Goal: Complete application form

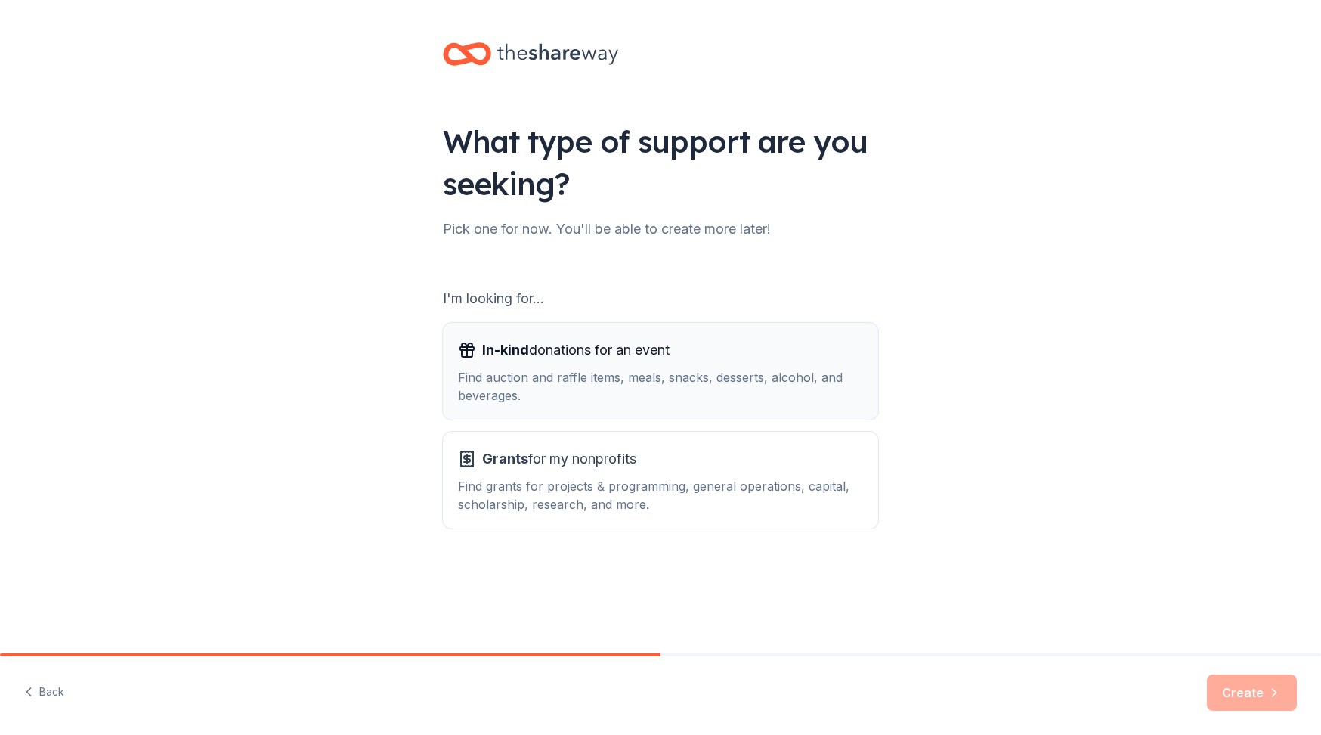
click at [522, 375] on div "Find auction and raffle items, meals, snacks, desserts, alcohol, and beverages." at bounding box center [660, 386] width 405 height 36
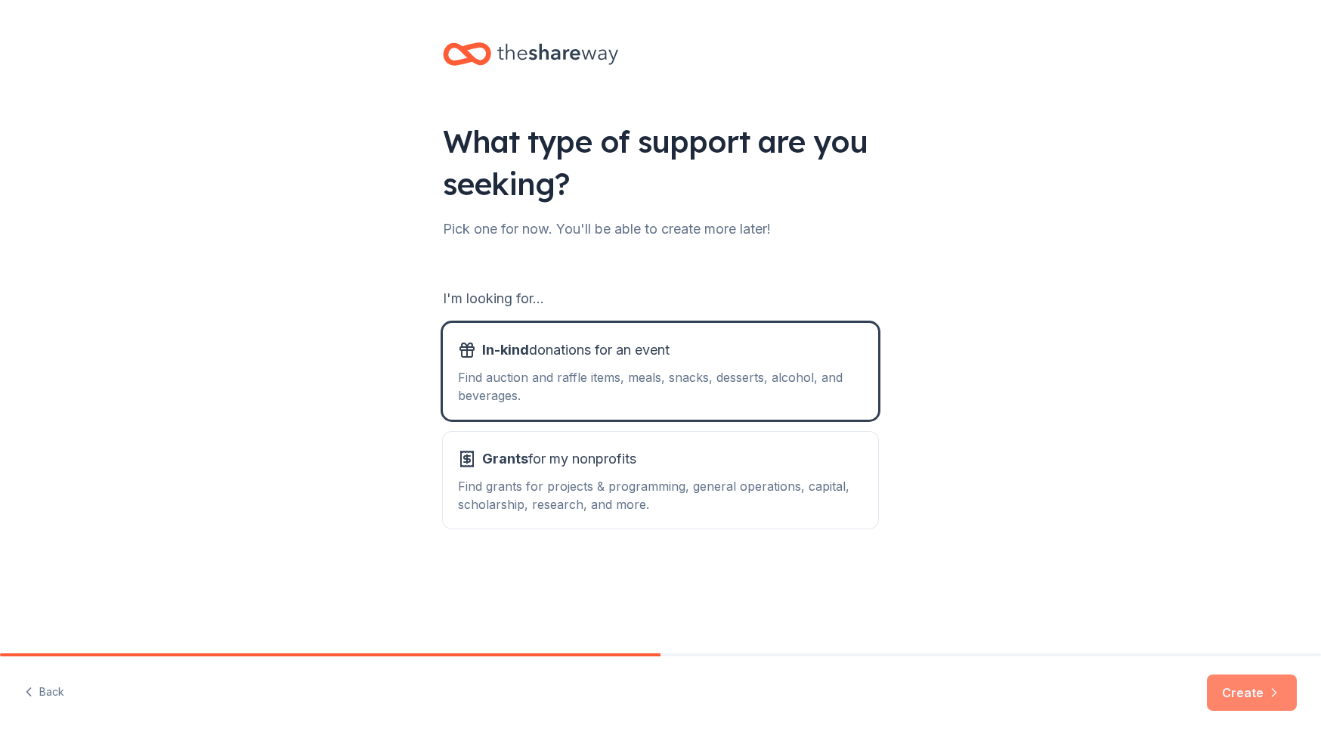
click at [1267, 695] on icon "button" at bounding box center [1274, 692] width 15 height 15
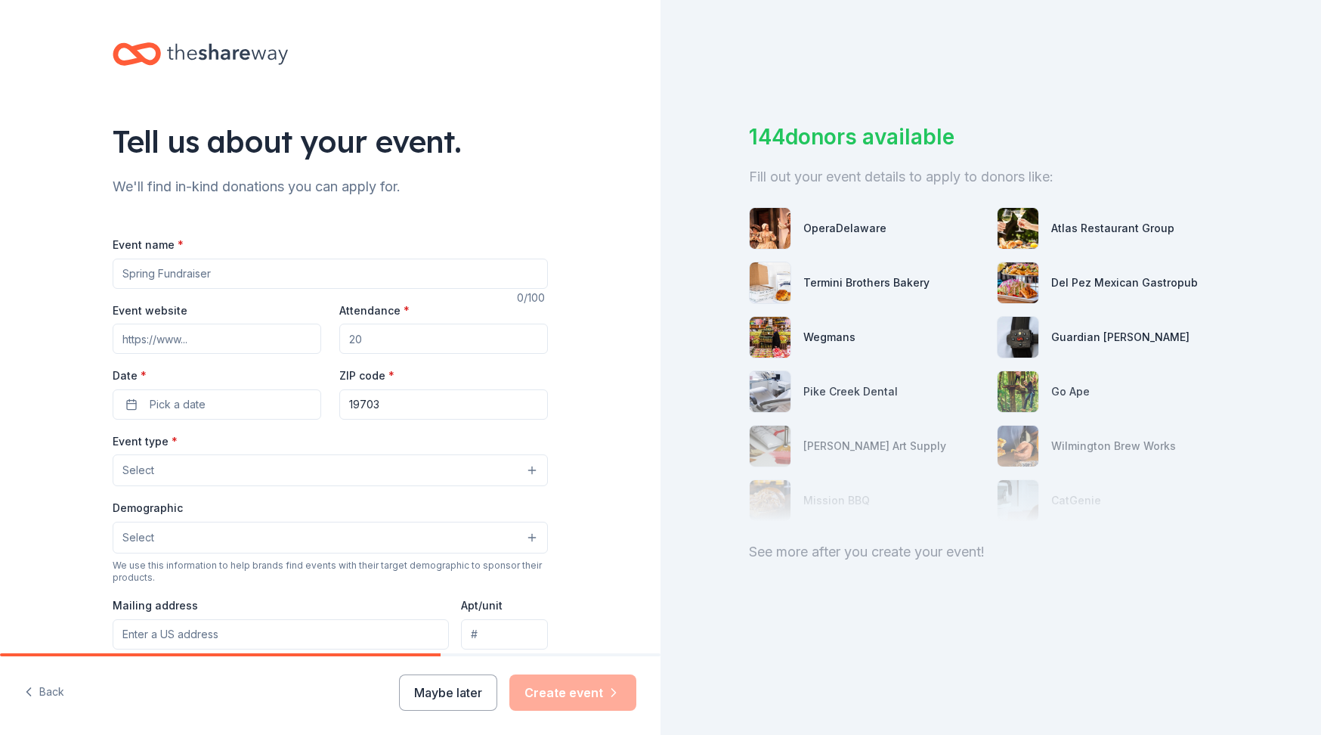
click at [196, 266] on input "Event name *" at bounding box center [330, 274] width 435 height 30
type input "Agile Family & Friends Day"
click at [355, 337] on input "Attendance *" at bounding box center [443, 339] width 209 height 30
type input "150"
click at [212, 402] on button "Pick a date" at bounding box center [217, 404] width 209 height 30
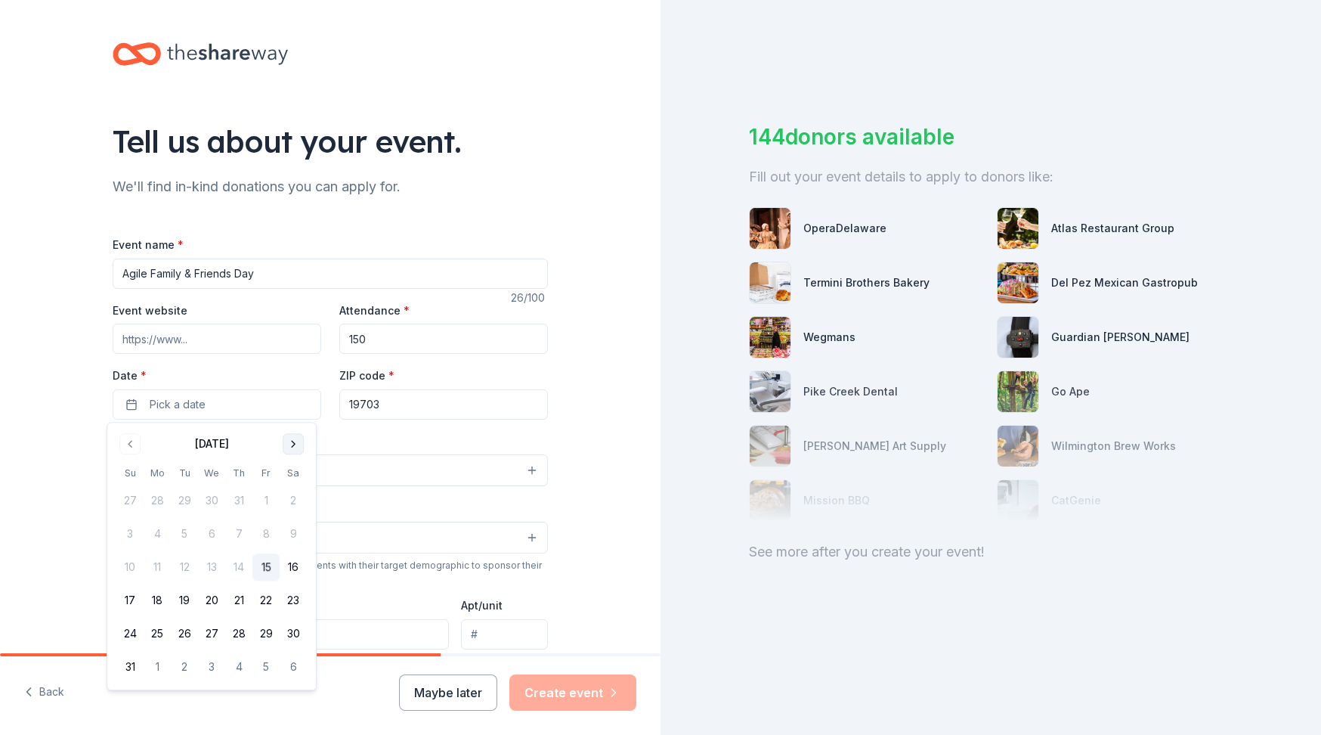
click at [289, 440] on button "Go to next month" at bounding box center [293, 443] width 21 height 21
click at [296, 574] on button "18" at bounding box center [293, 566] width 27 height 27
click at [65, 429] on div "Tell us about your event. We'll find in-kind donations you can apply for. Event…" at bounding box center [330, 503] width 661 height 1006
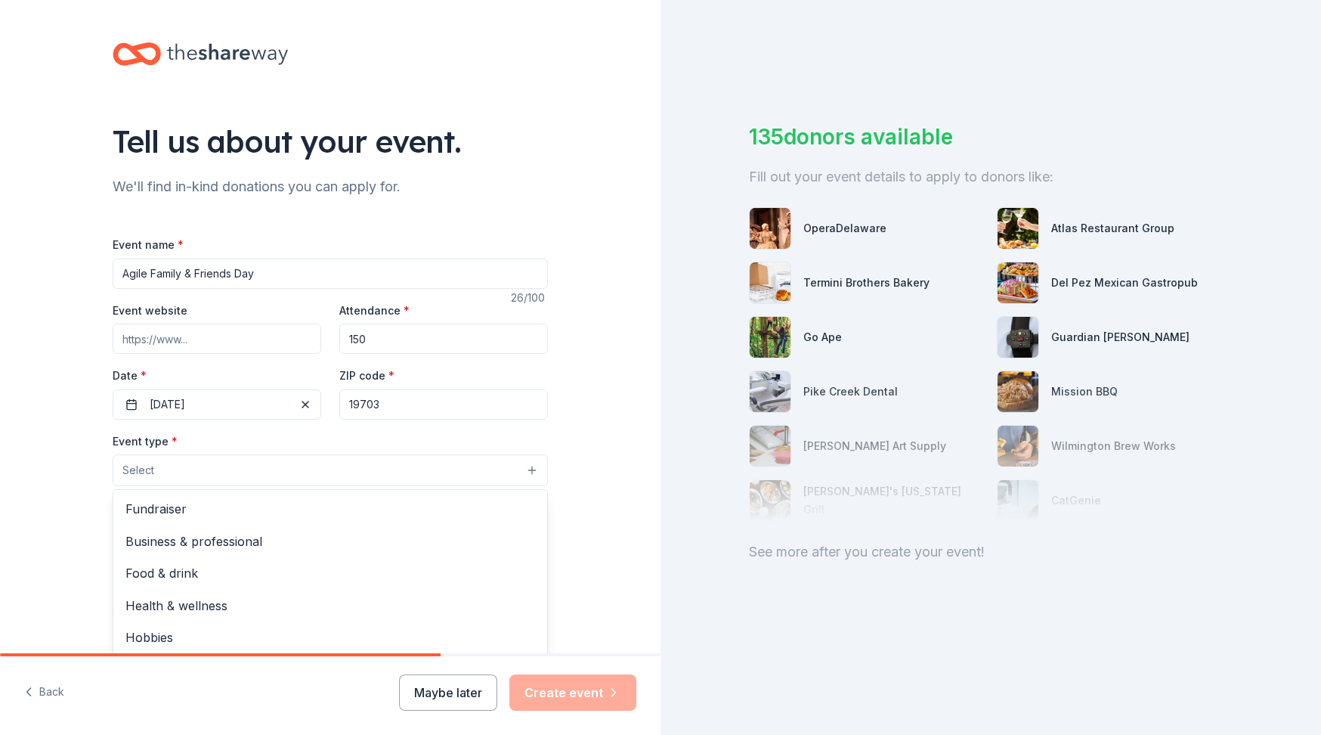
click at [164, 470] on button "Select" at bounding box center [330, 470] width 435 height 32
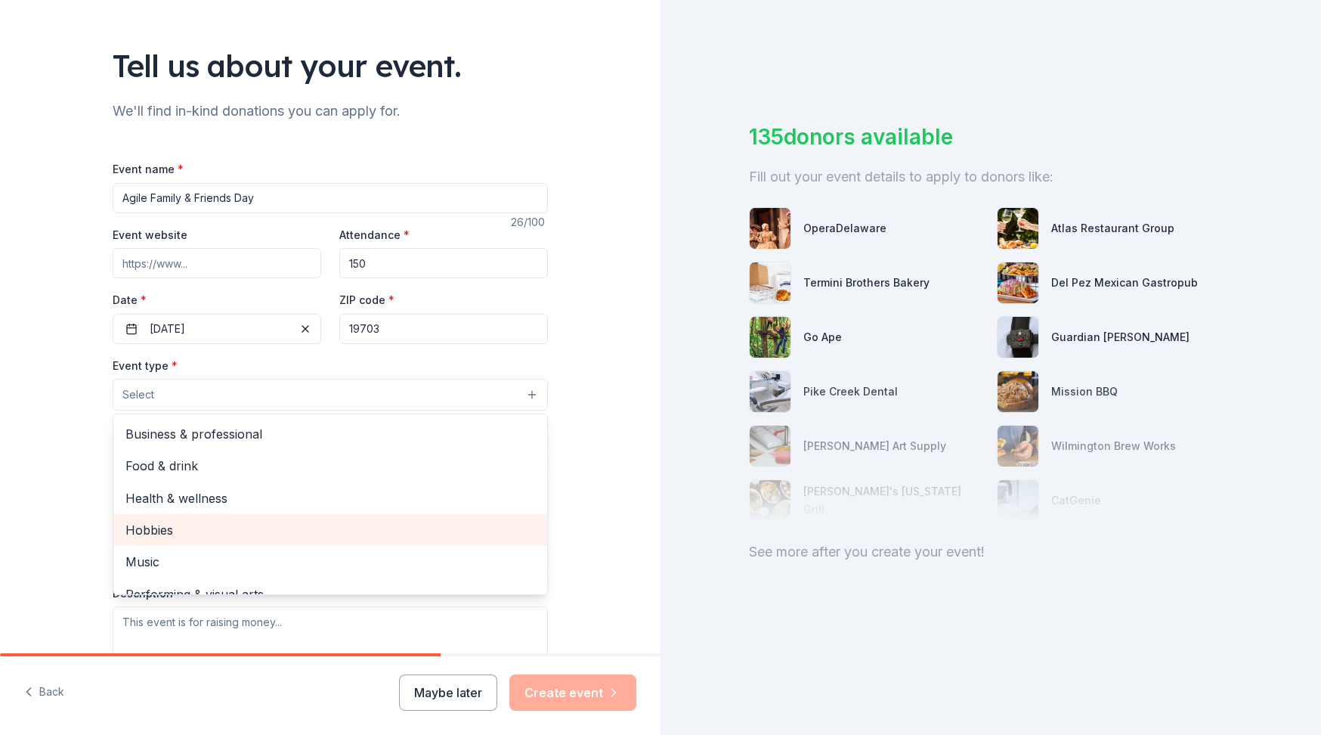
scroll to position [49, 0]
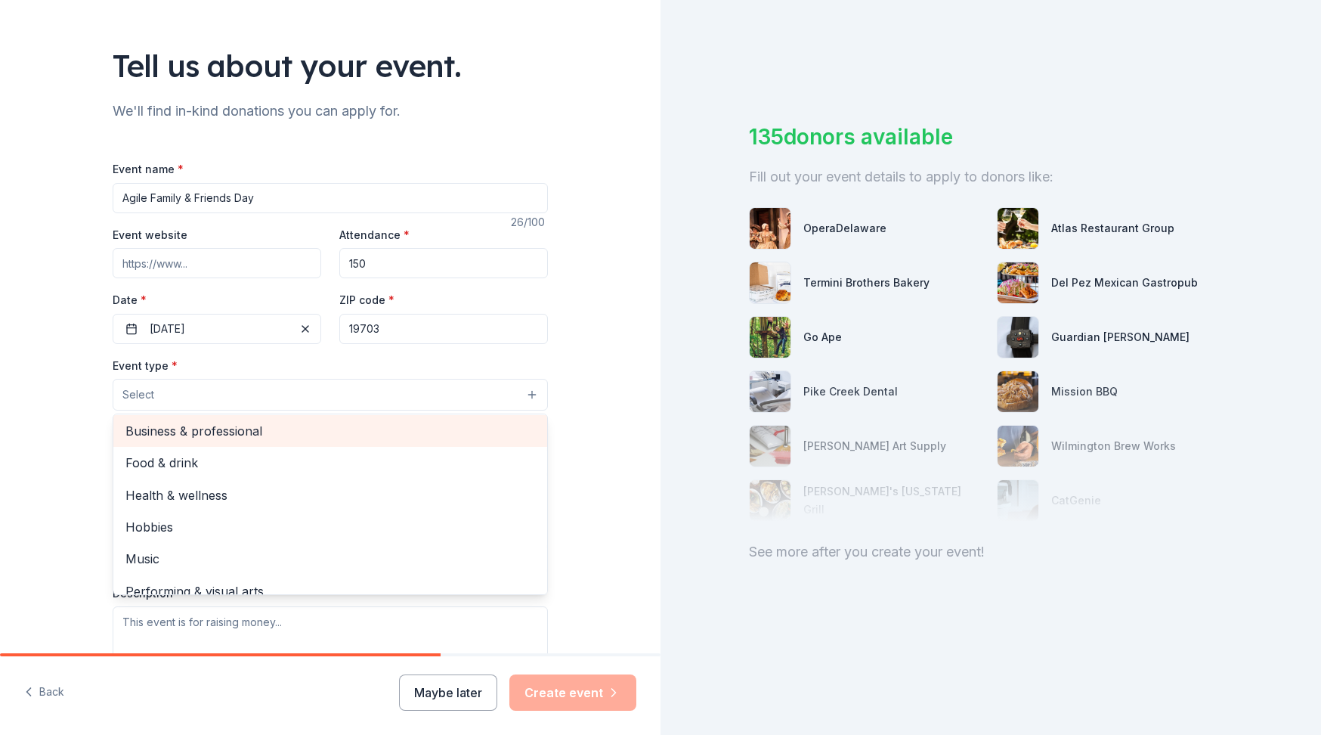
click at [198, 415] on div "Business & professional" at bounding box center [330, 431] width 434 height 32
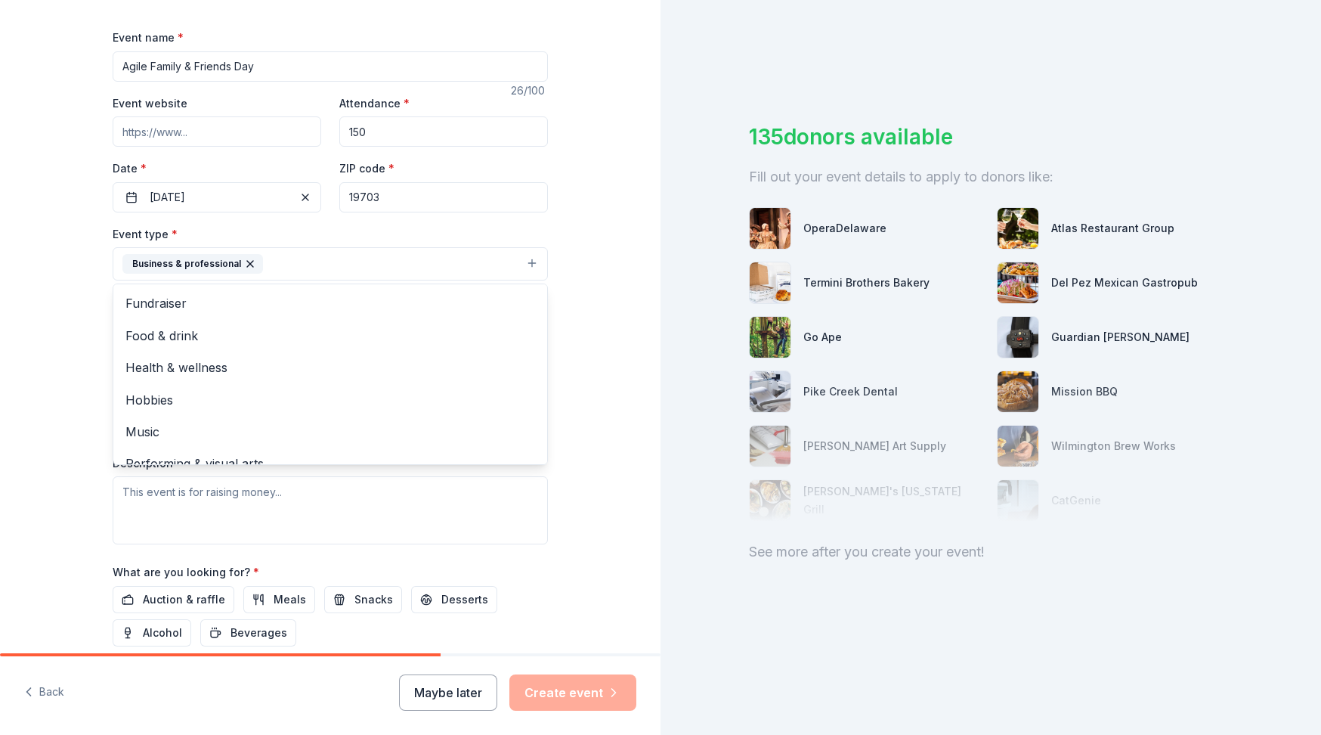
scroll to position [227, 0]
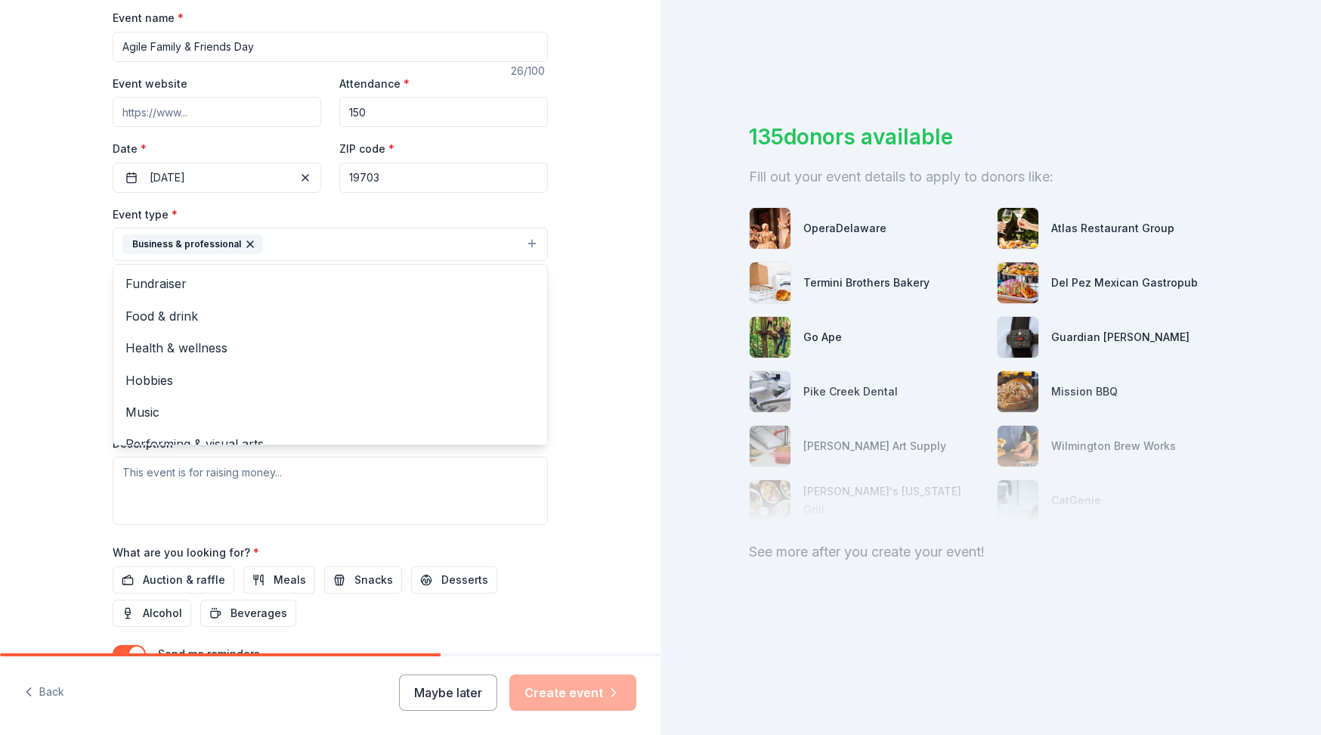
click at [51, 475] on div "Tell us about your event. We'll find in-kind donations you can apply for. Event…" at bounding box center [330, 277] width 661 height 1008
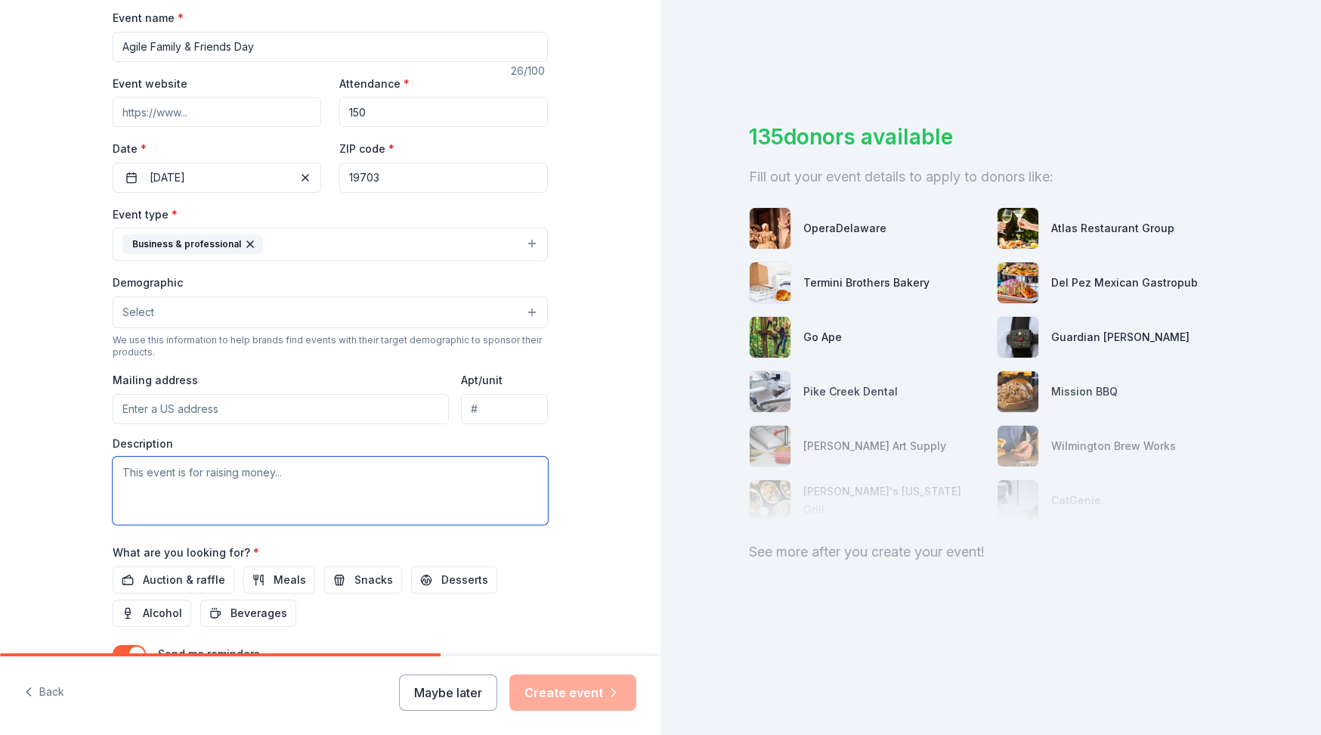
click at [204, 460] on textarea at bounding box center [330, 491] width 435 height 68
click at [398, 475] on textarea at bounding box center [330, 491] width 435 height 68
paste textarea "Agile Cold Storage is excited to host our Family Fun Day on Saturday, October 1…"
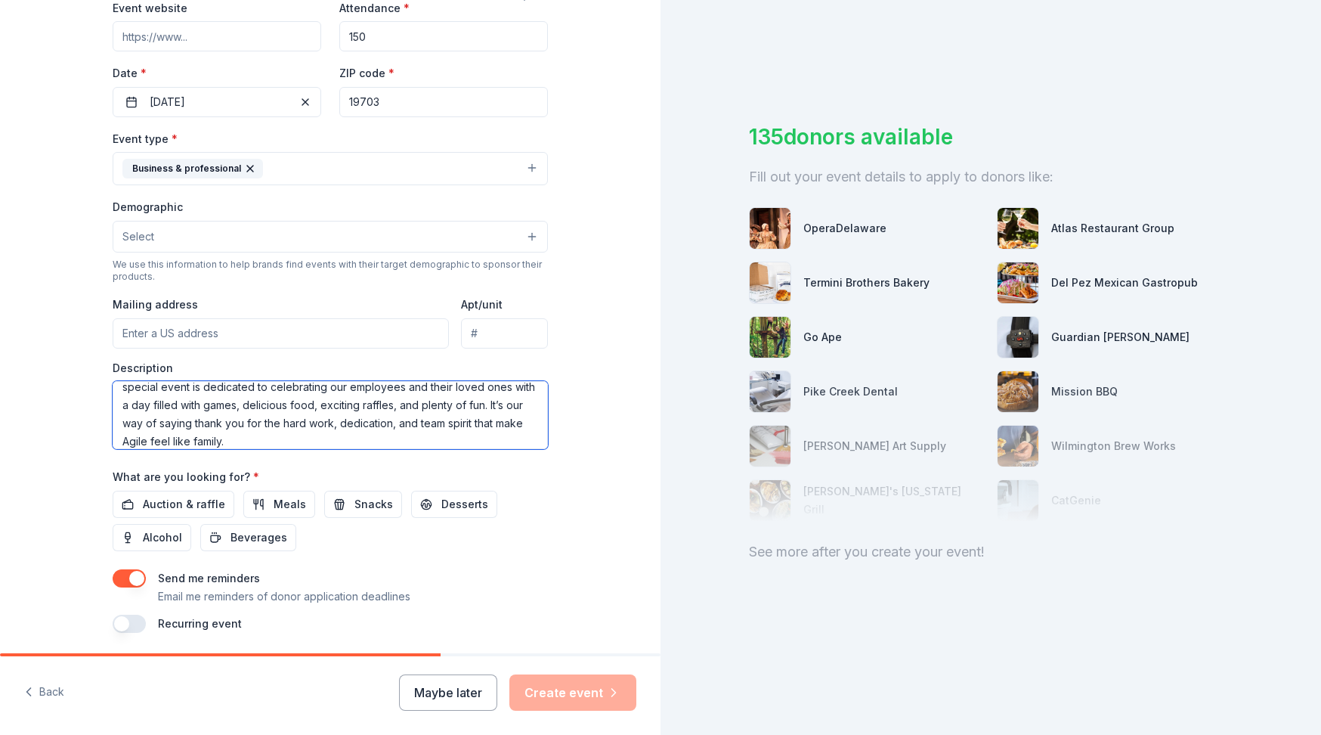
scroll to position [0, 0]
click at [321, 399] on textarea "Agile Cold Storage is excited to host our Family Fun Day on Saturday, October 1…" at bounding box center [330, 415] width 435 height 68
type textarea "Agile Cold Storage is excited to host our first Family Fun Day on Saturday, Oct…"
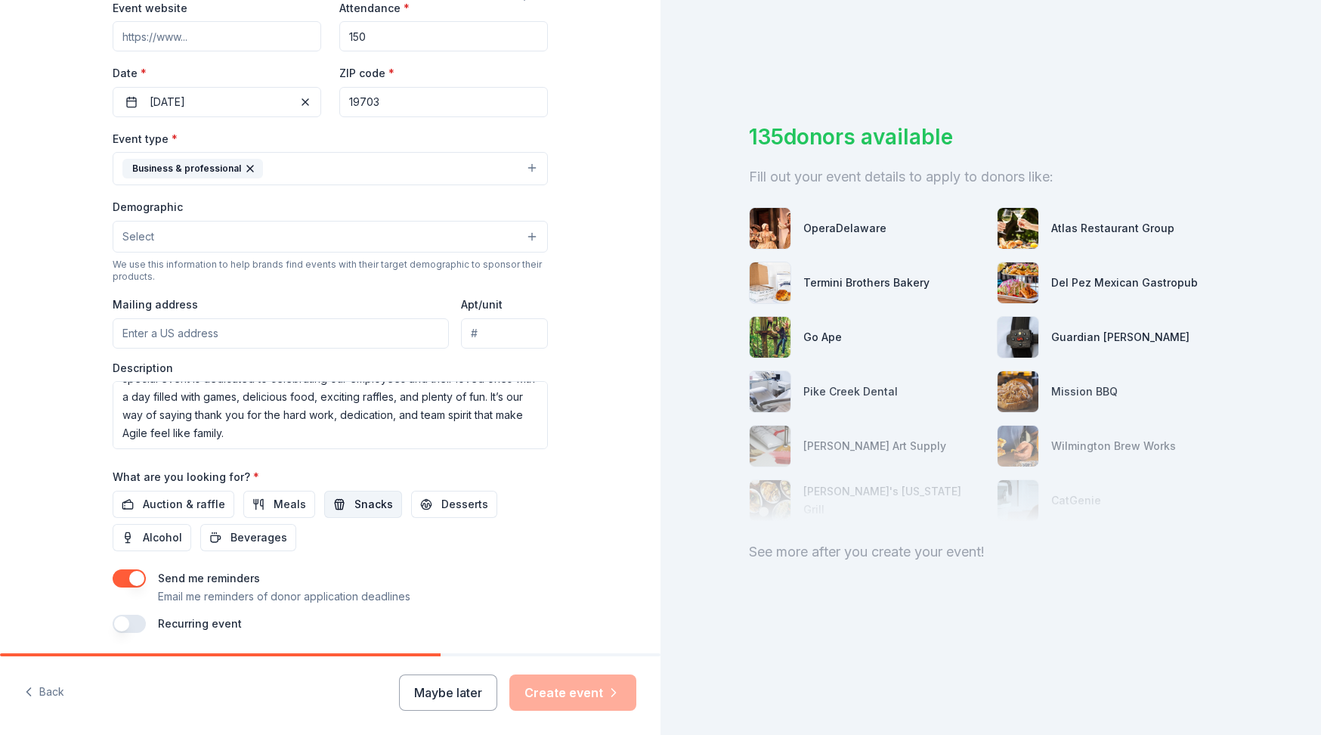
click at [355, 503] on span "Snacks" at bounding box center [374, 504] width 39 height 18
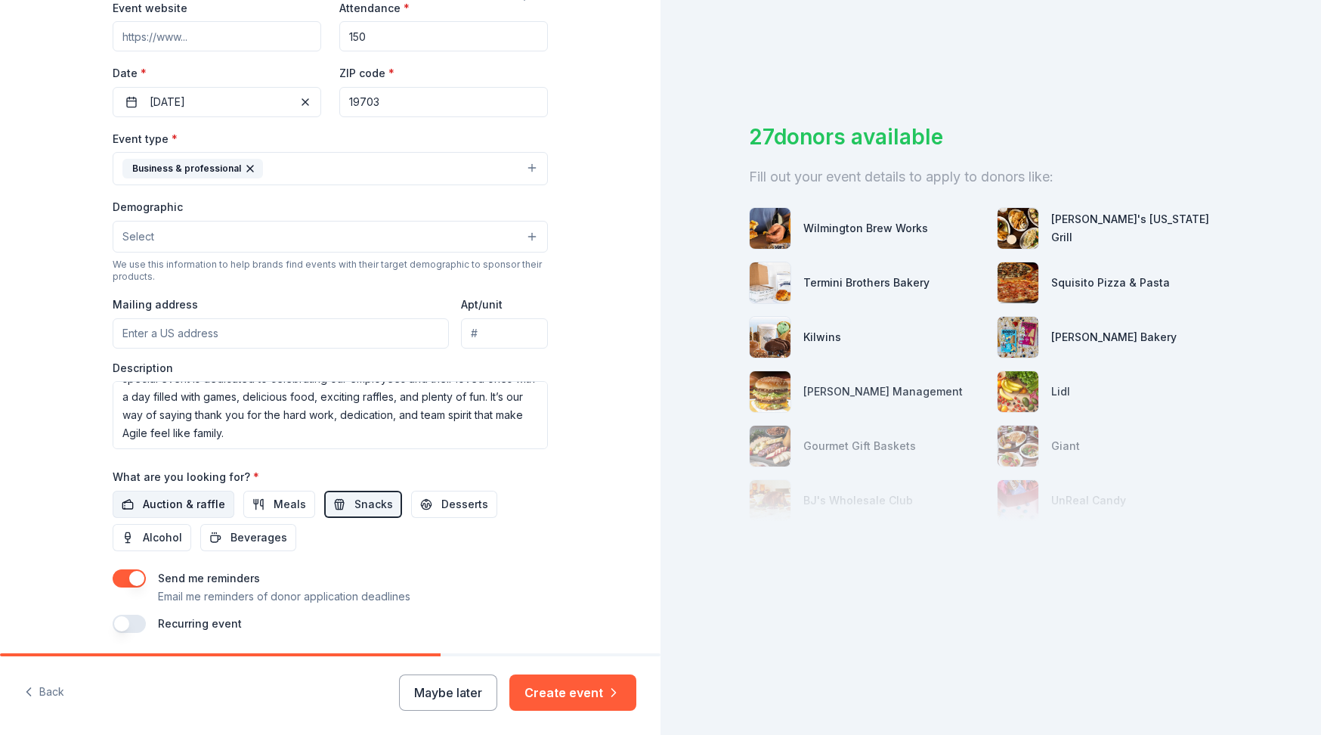
click at [194, 503] on span "Auction & raffle" at bounding box center [184, 504] width 82 height 18
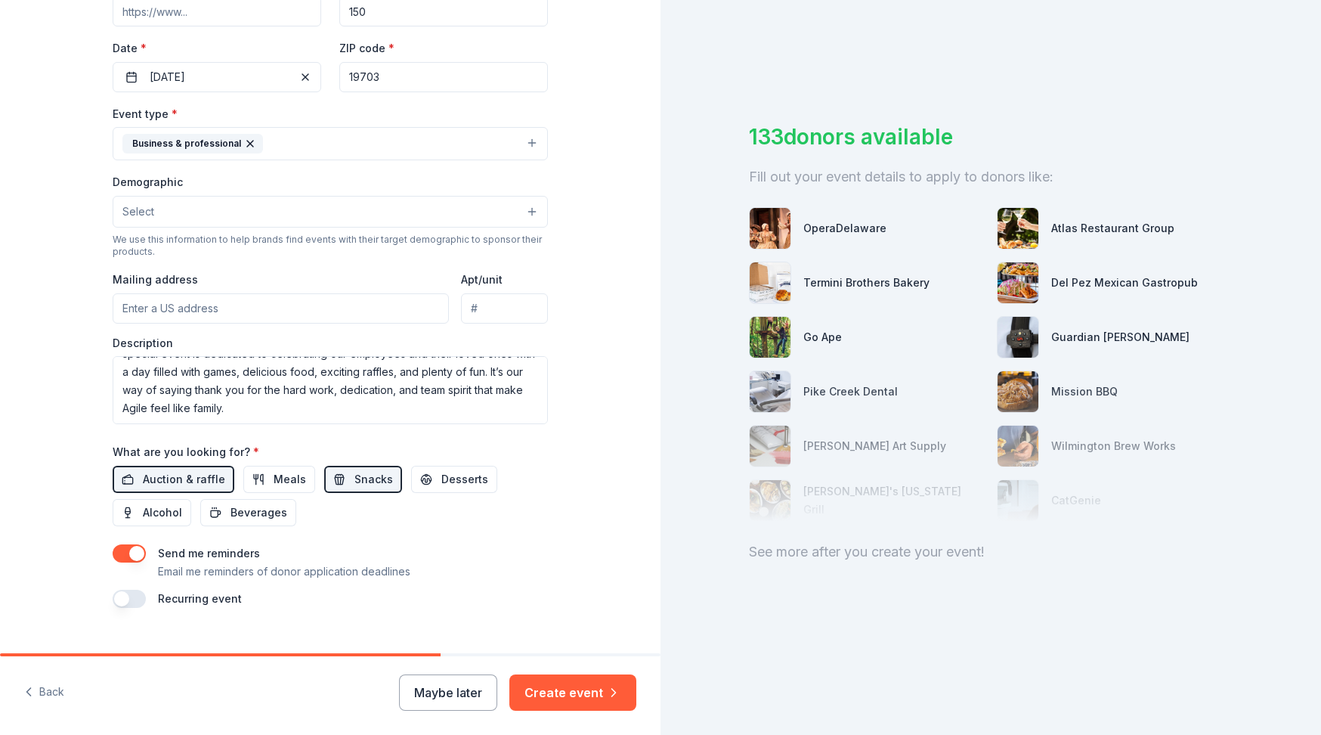
scroll to position [351, 0]
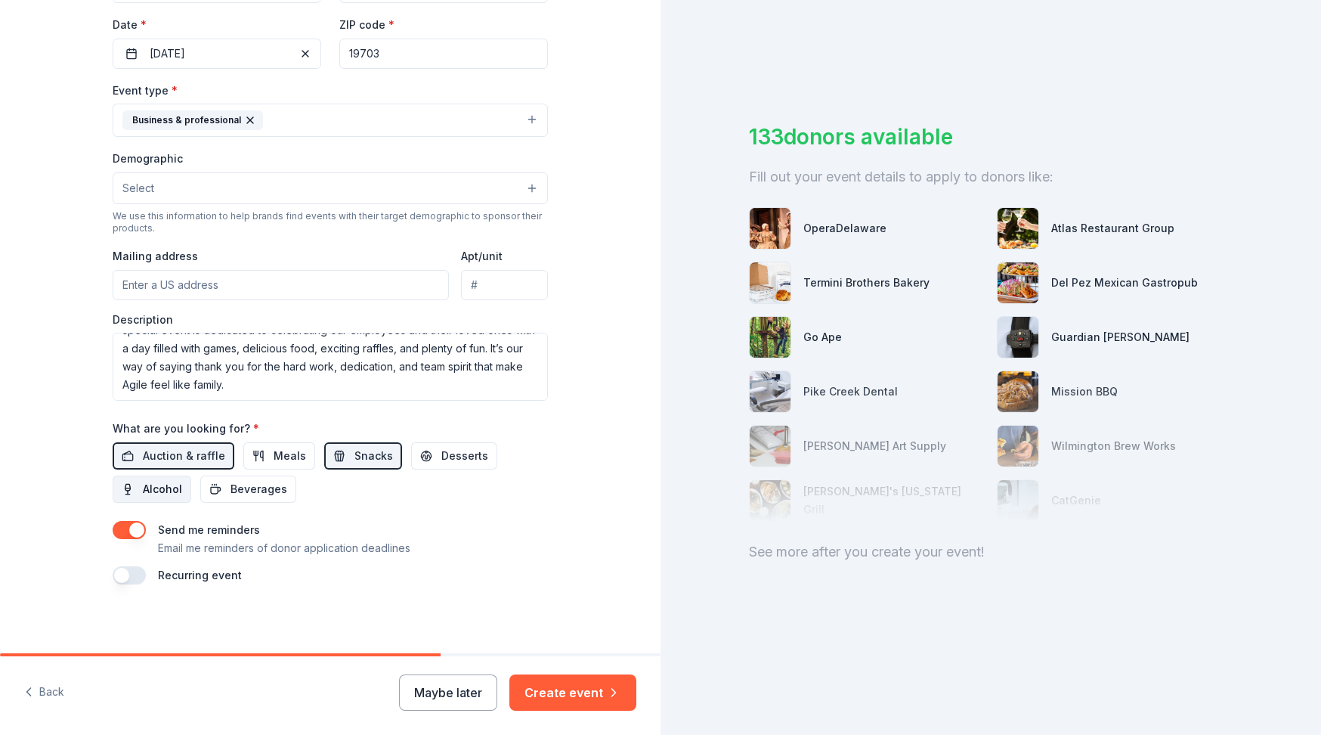
click at [154, 482] on span "Alcohol" at bounding box center [162, 489] width 39 height 18
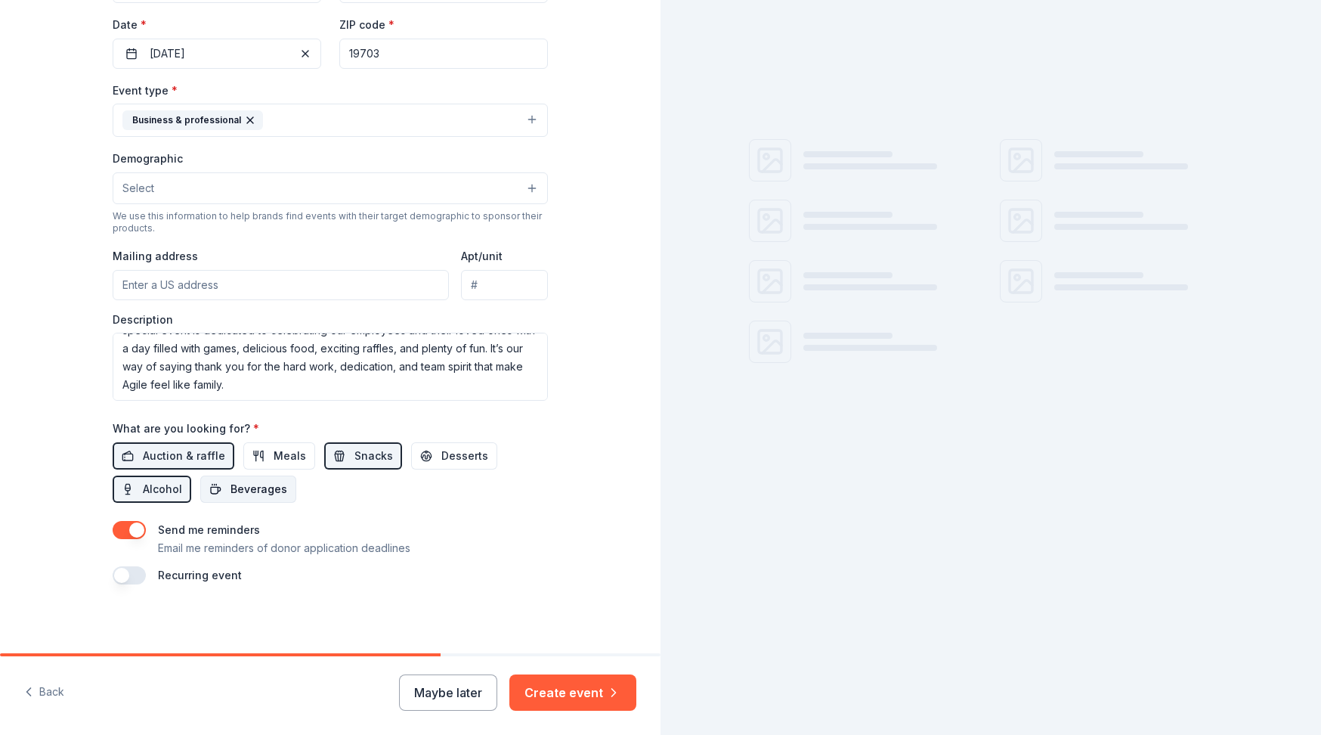
click at [259, 480] on span "Beverages" at bounding box center [259, 489] width 57 height 18
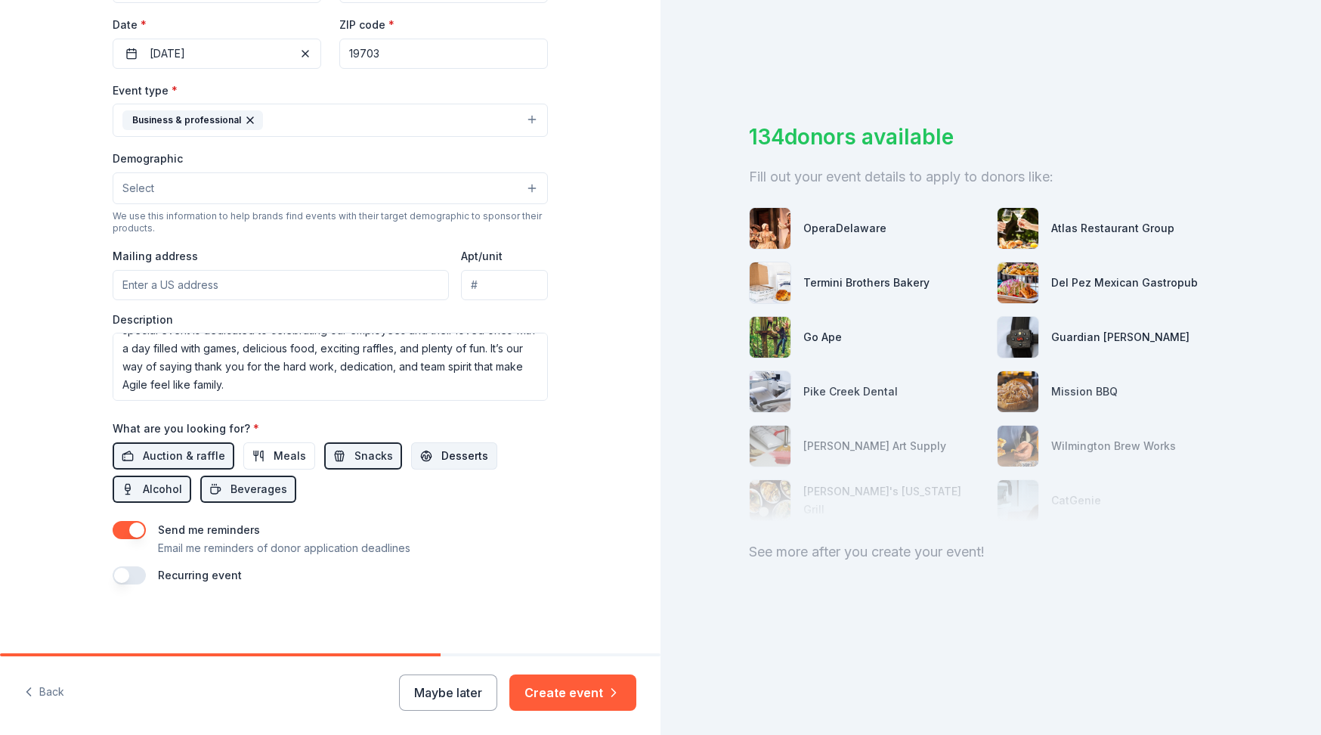
click at [441, 451] on span "Desserts" at bounding box center [464, 456] width 47 height 18
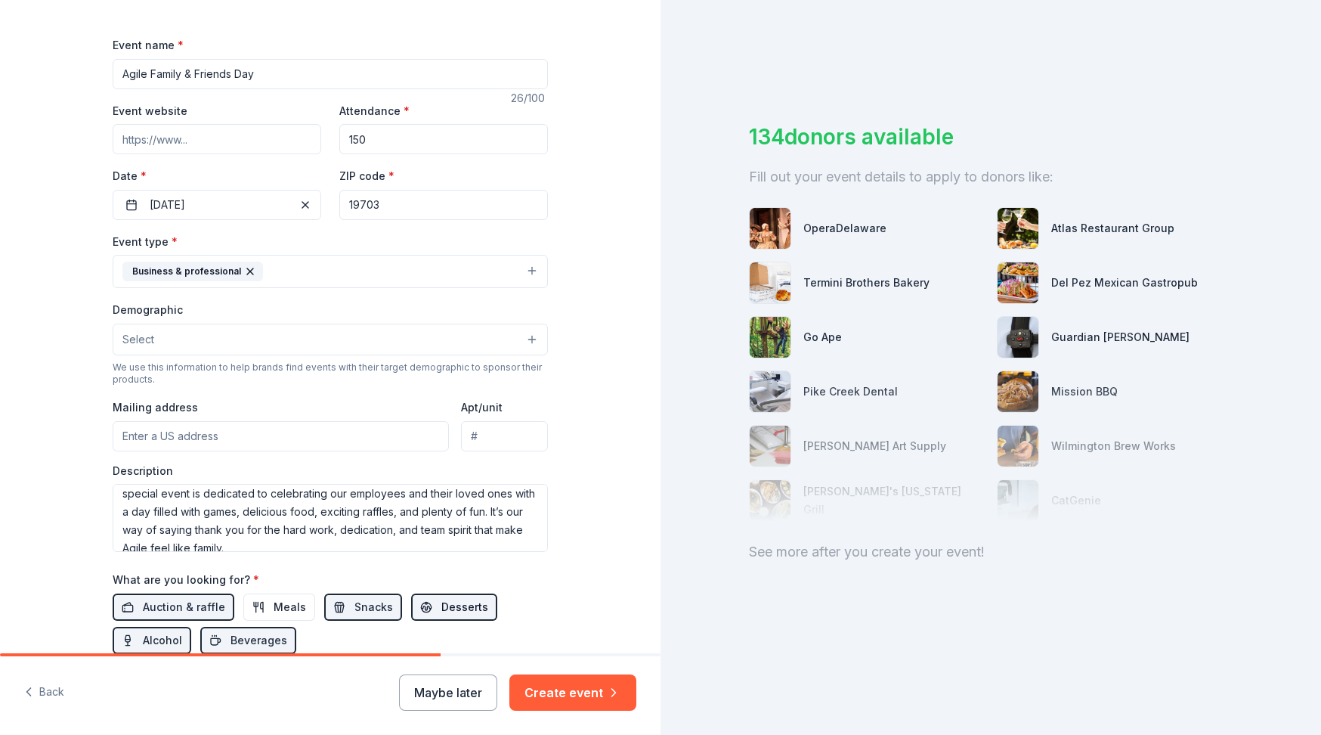
scroll to position [36, 0]
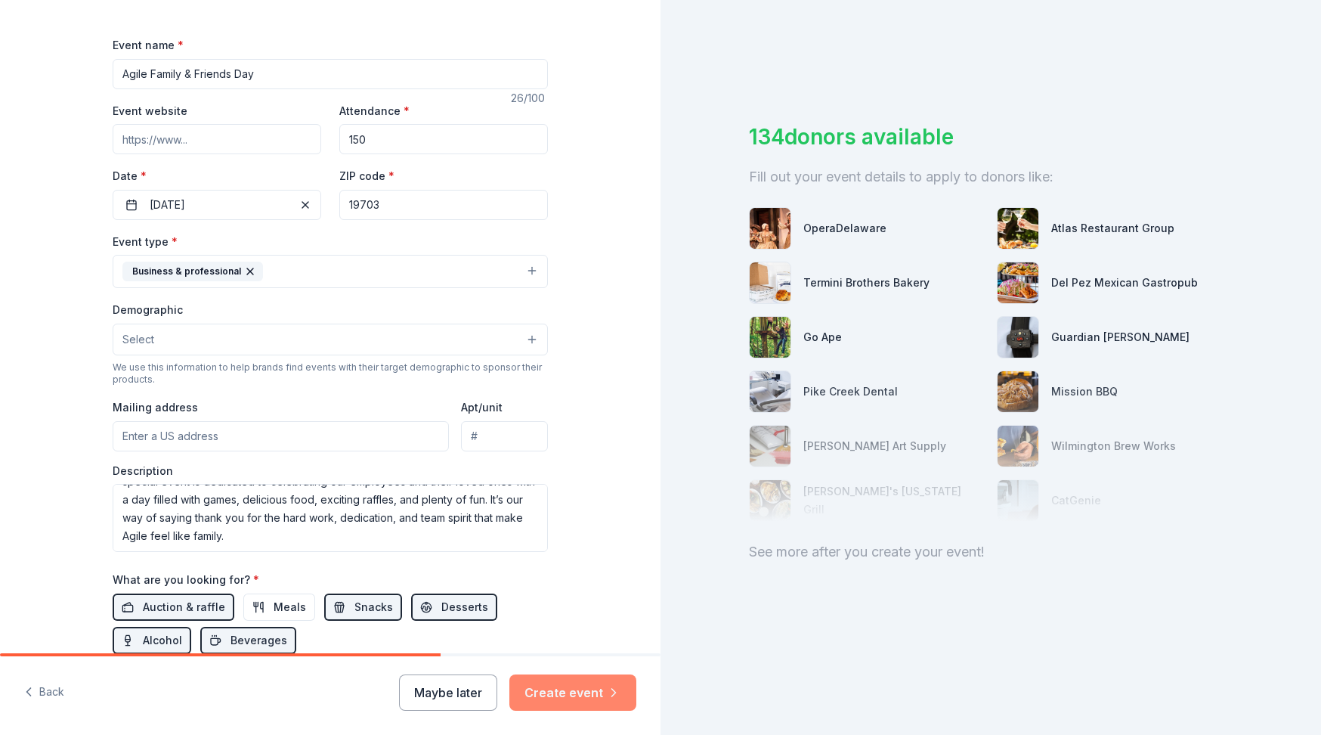
click at [588, 694] on button "Create event" at bounding box center [572, 692] width 127 height 36
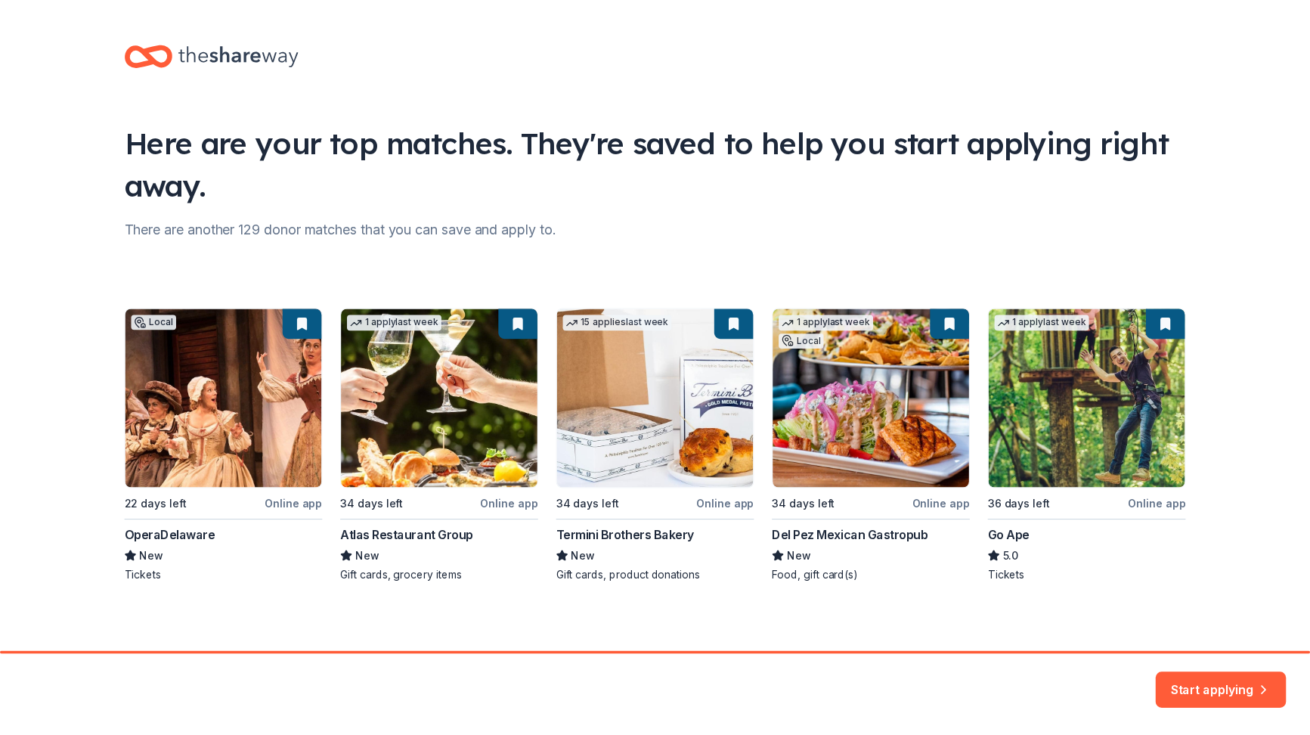
scroll to position [3, 0]
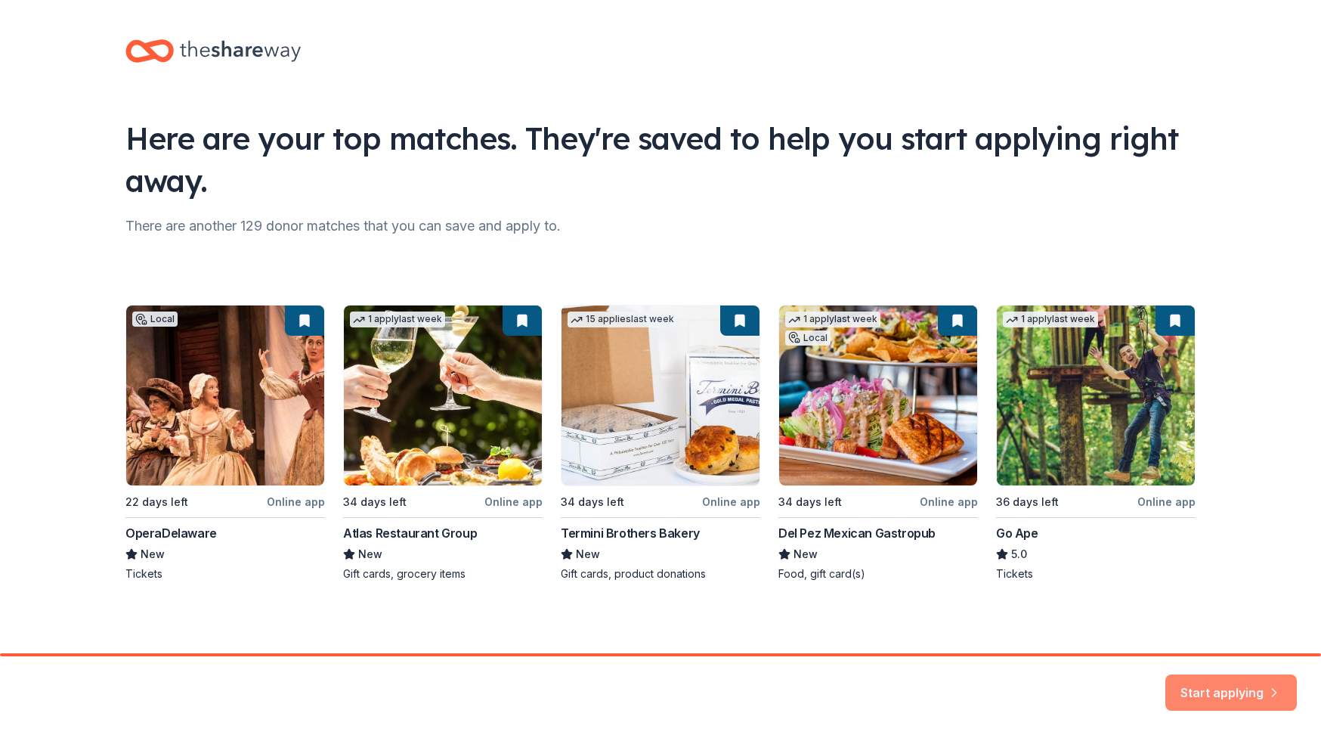
click at [1188, 695] on button "Start applying" at bounding box center [1232, 684] width 132 height 36
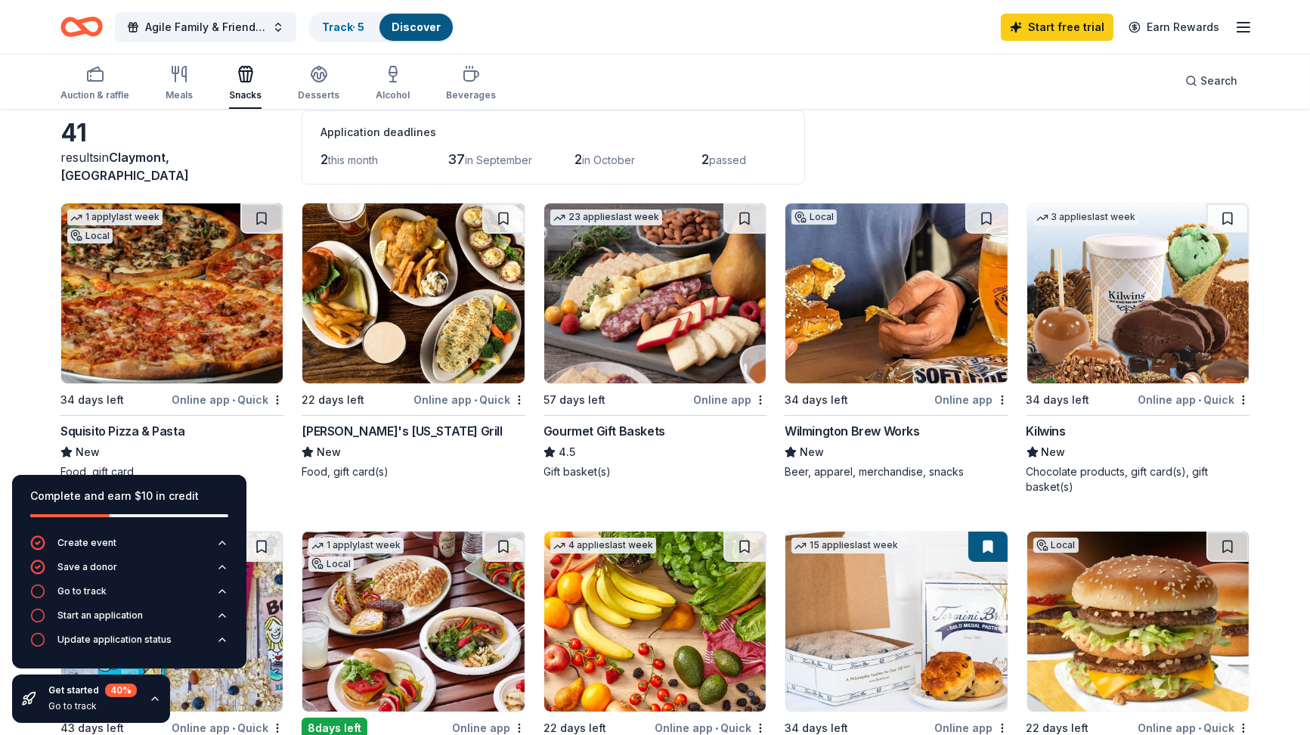
scroll to position [151, 0]
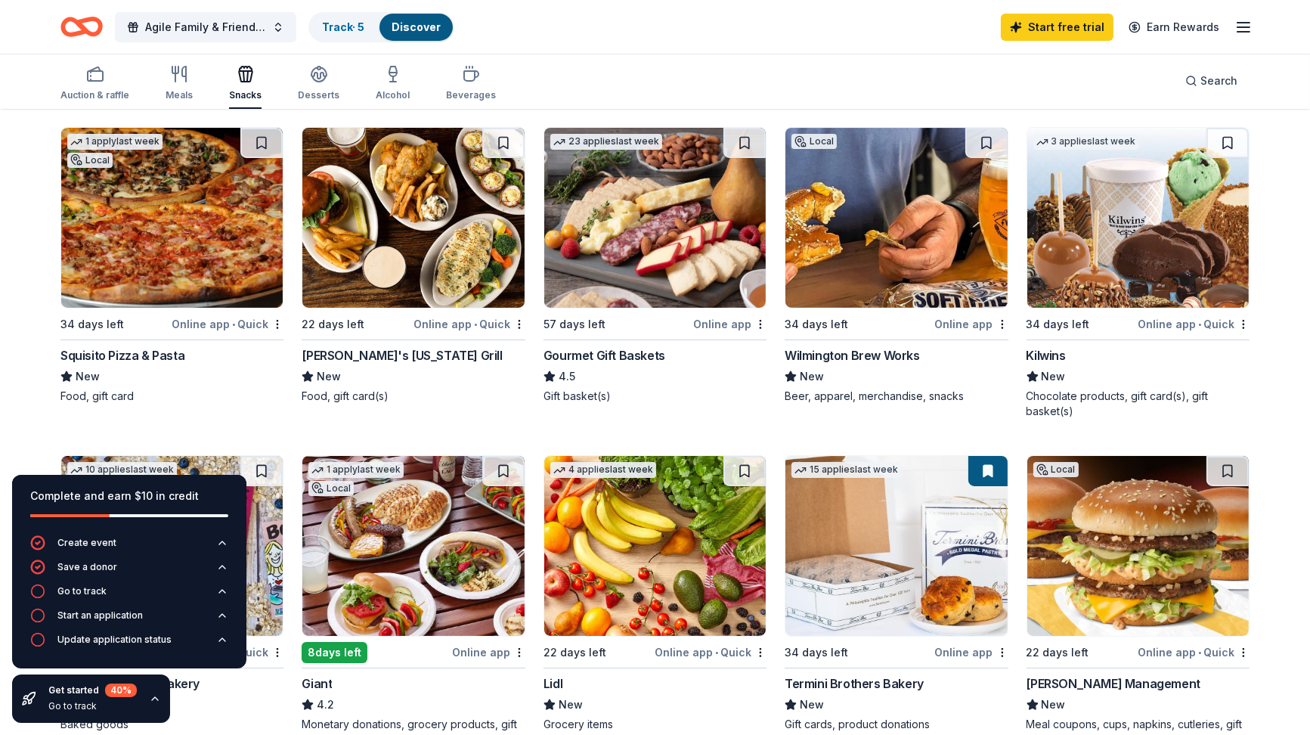
click at [98, 163] on div "Local" at bounding box center [89, 160] width 45 height 15
click at [263, 138] on button at bounding box center [261, 143] width 42 height 30
click at [669, 206] on img at bounding box center [654, 218] width 221 height 180
click at [920, 150] on img at bounding box center [895, 218] width 221 height 180
click at [987, 137] on button at bounding box center [986, 143] width 42 height 30
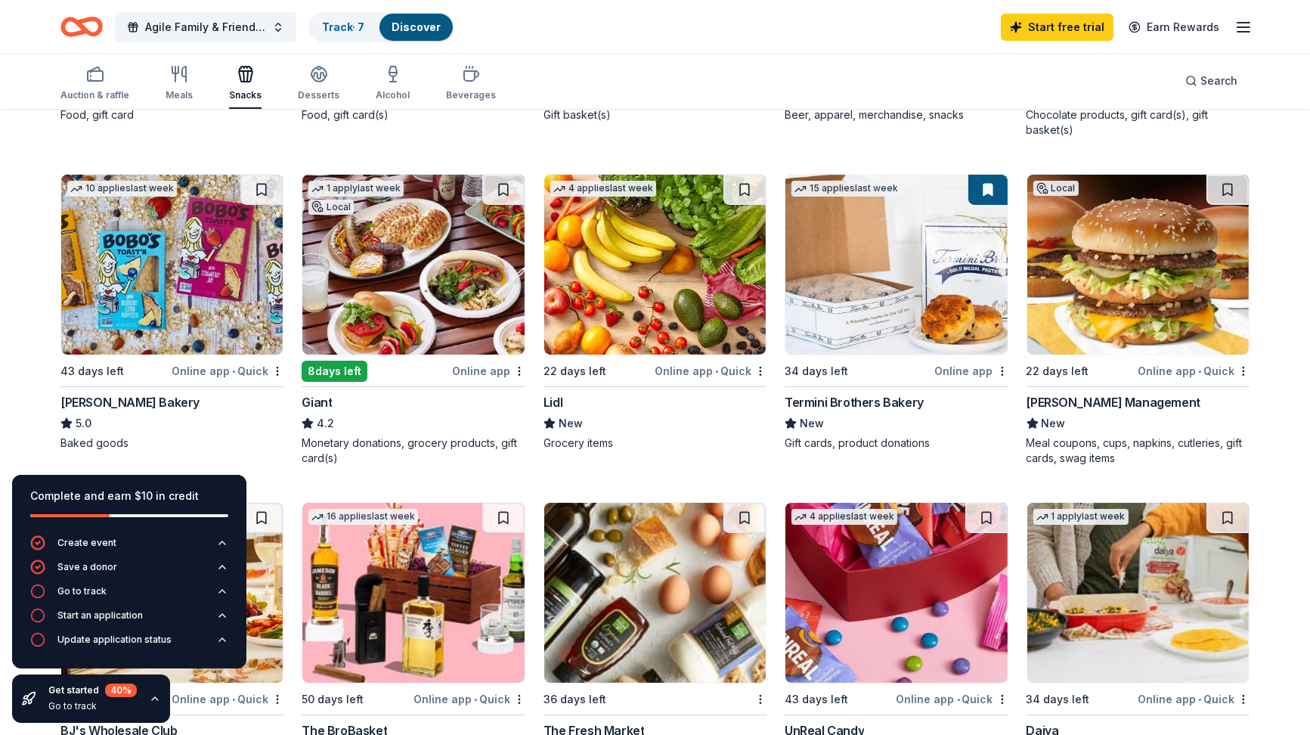
scroll to position [454, 0]
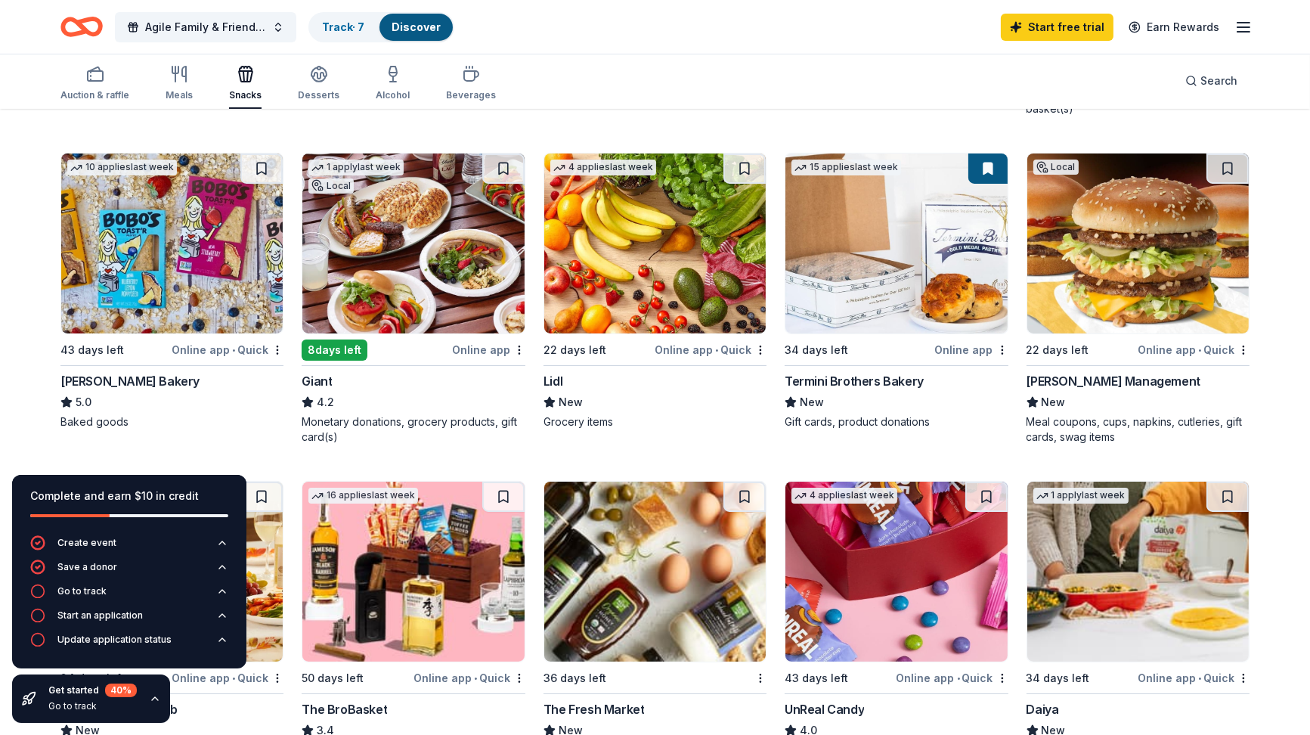
click at [220, 213] on img at bounding box center [171, 243] width 221 height 180
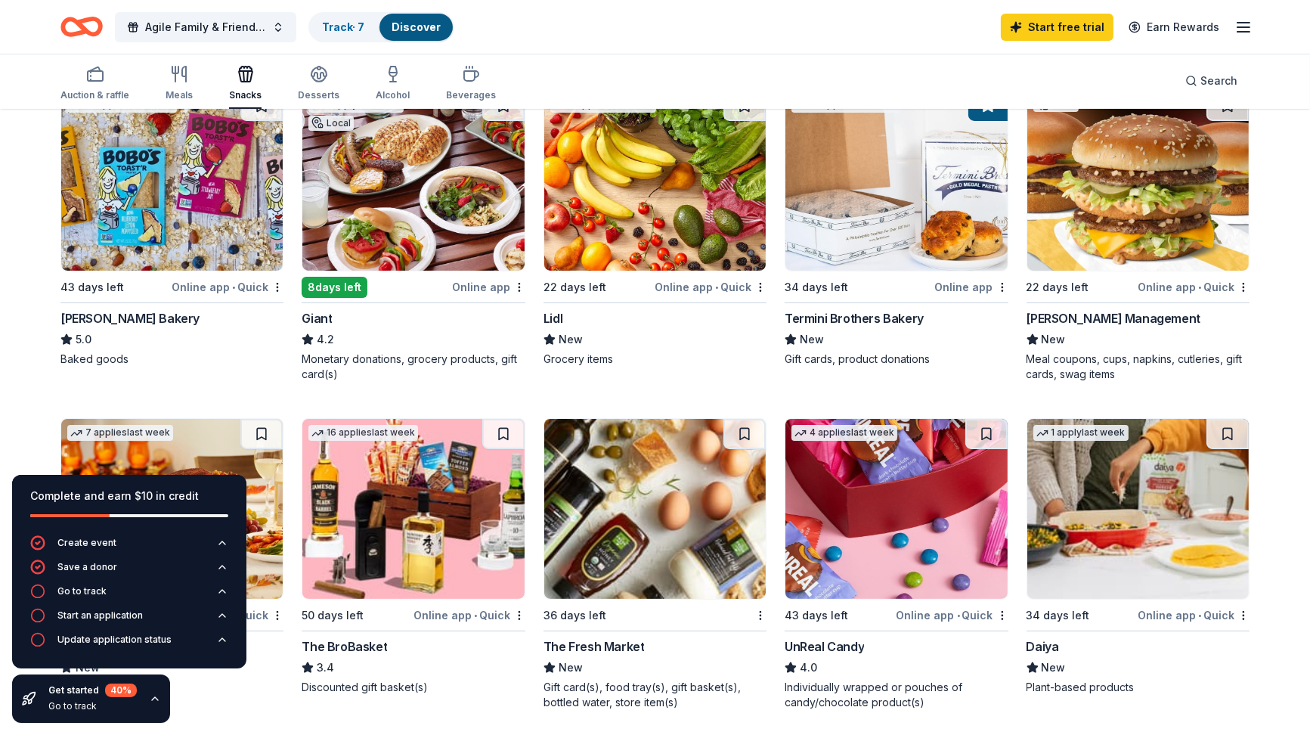
scroll to position [529, 0]
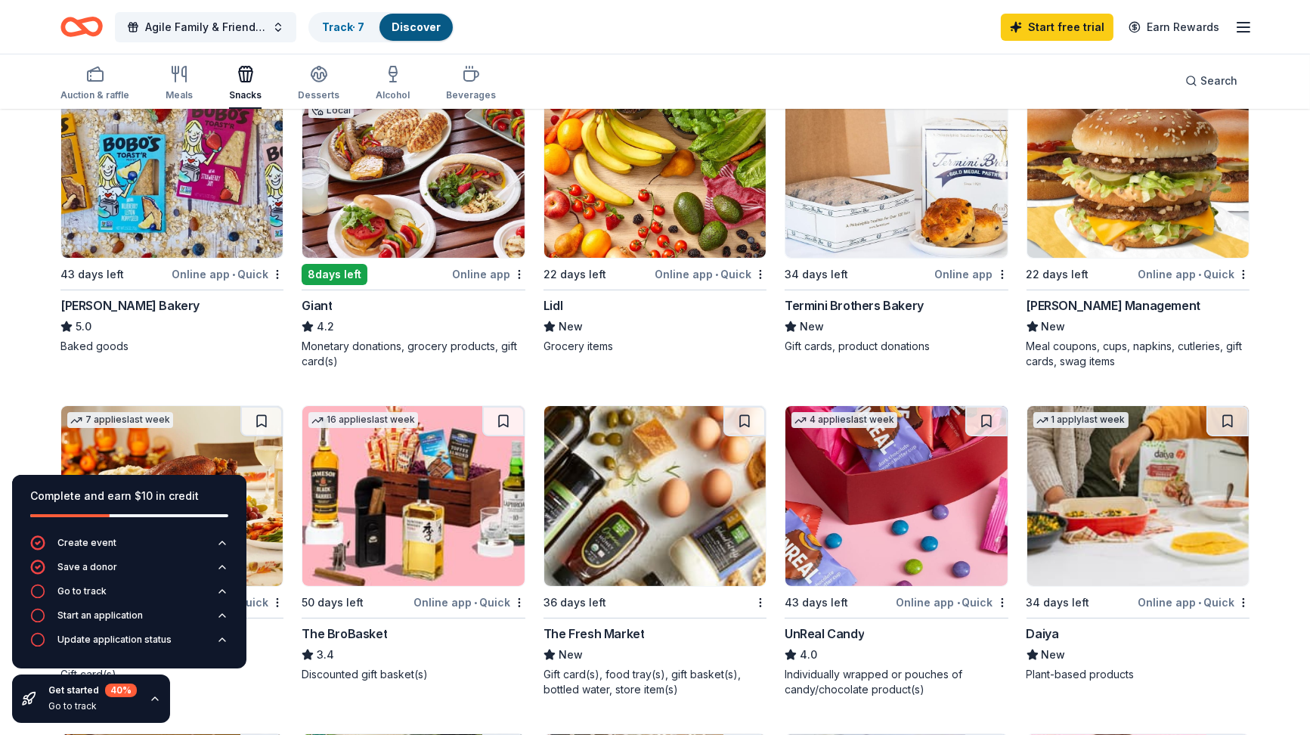
click at [270, 144] on img at bounding box center [171, 168] width 221 height 180
click at [382, 147] on img at bounding box center [412, 168] width 221 height 180
click at [638, 170] on img at bounding box center [654, 168] width 221 height 180
click at [561, 236] on img at bounding box center [654, 168] width 221 height 180
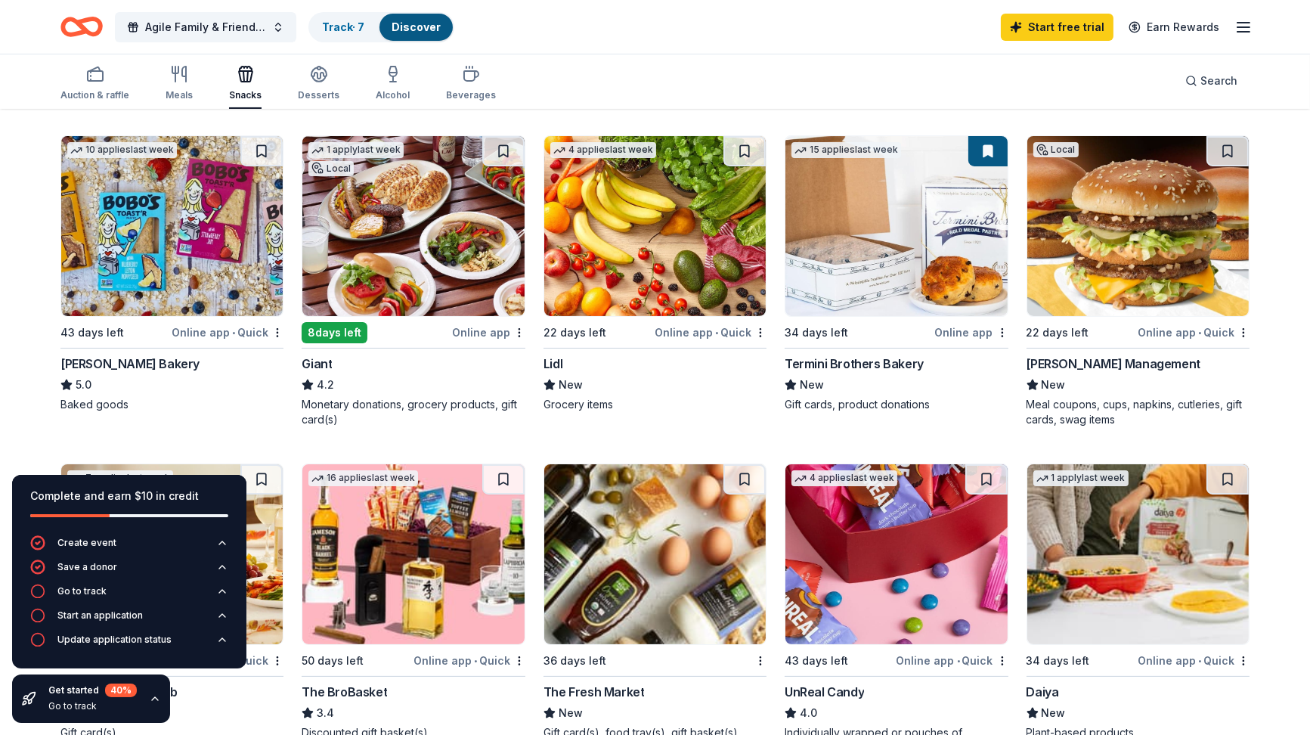
scroll to position [454, 0]
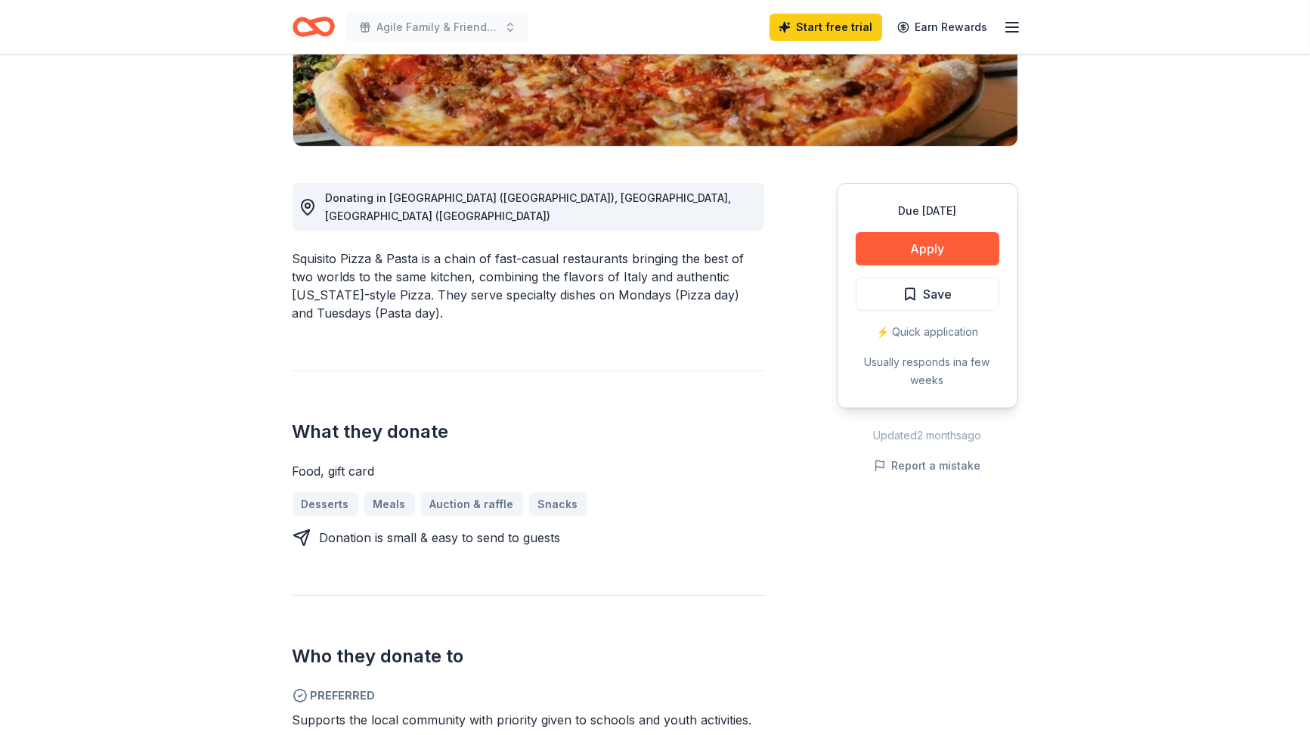
scroll to position [227, 0]
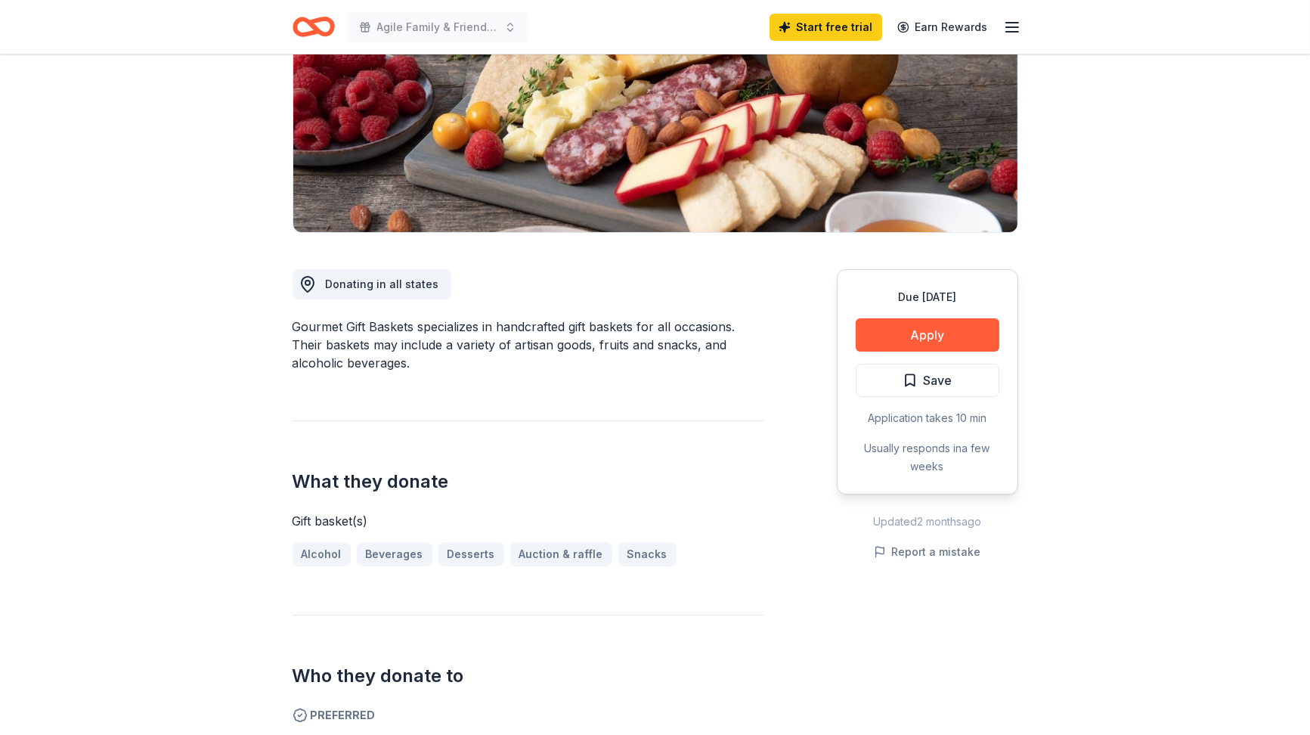
scroll to position [151, 0]
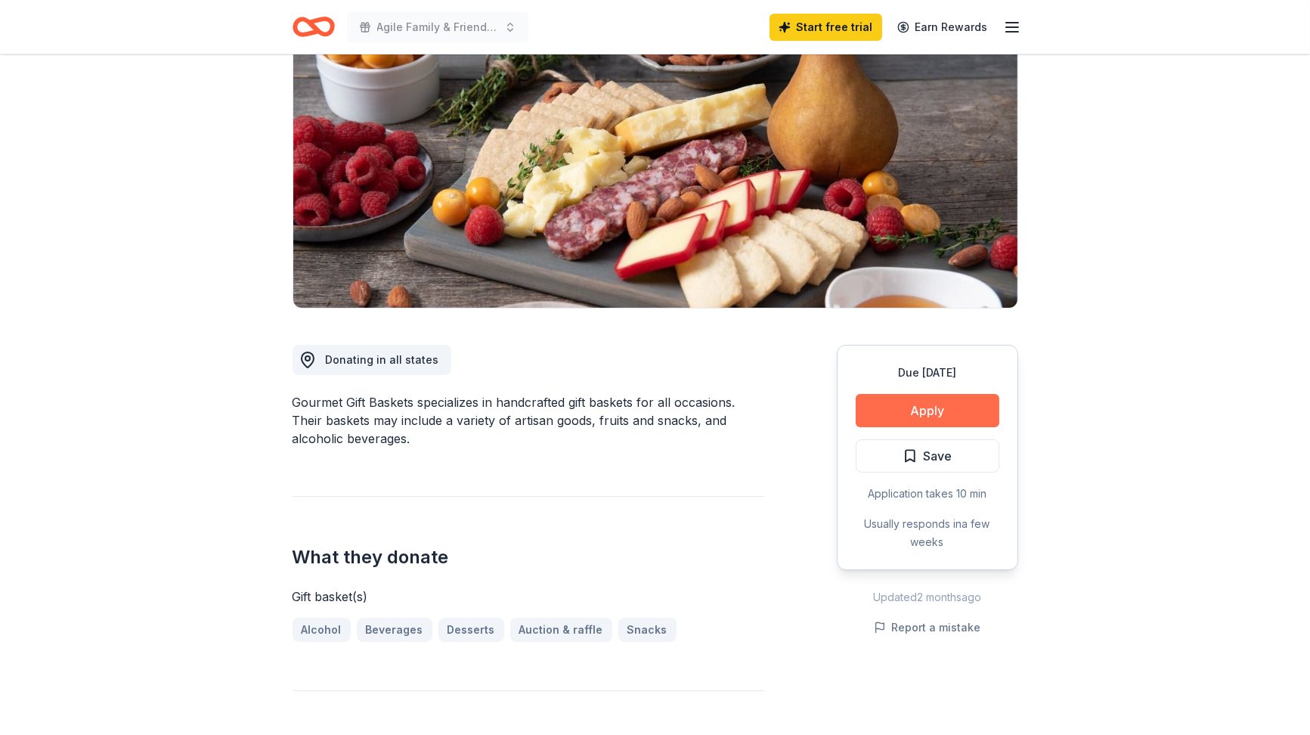
click at [889, 404] on button "Apply" at bounding box center [928, 410] width 144 height 33
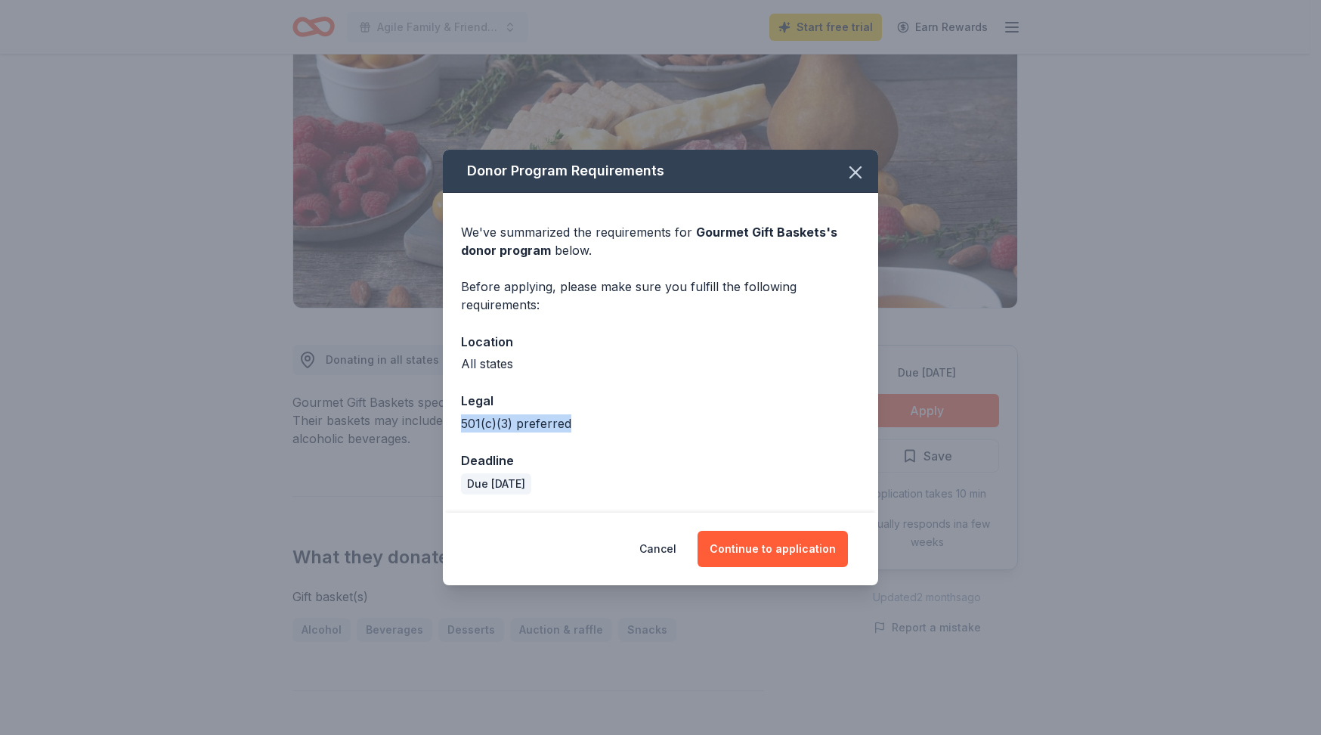
drag, startPoint x: 573, startPoint y: 427, endPoint x: 463, endPoint y: 427, distance: 110.4
click at [463, 427] on div "501(c)(3) preferred" at bounding box center [660, 423] width 399 height 18
click at [851, 171] on icon "button" at bounding box center [855, 172] width 21 height 21
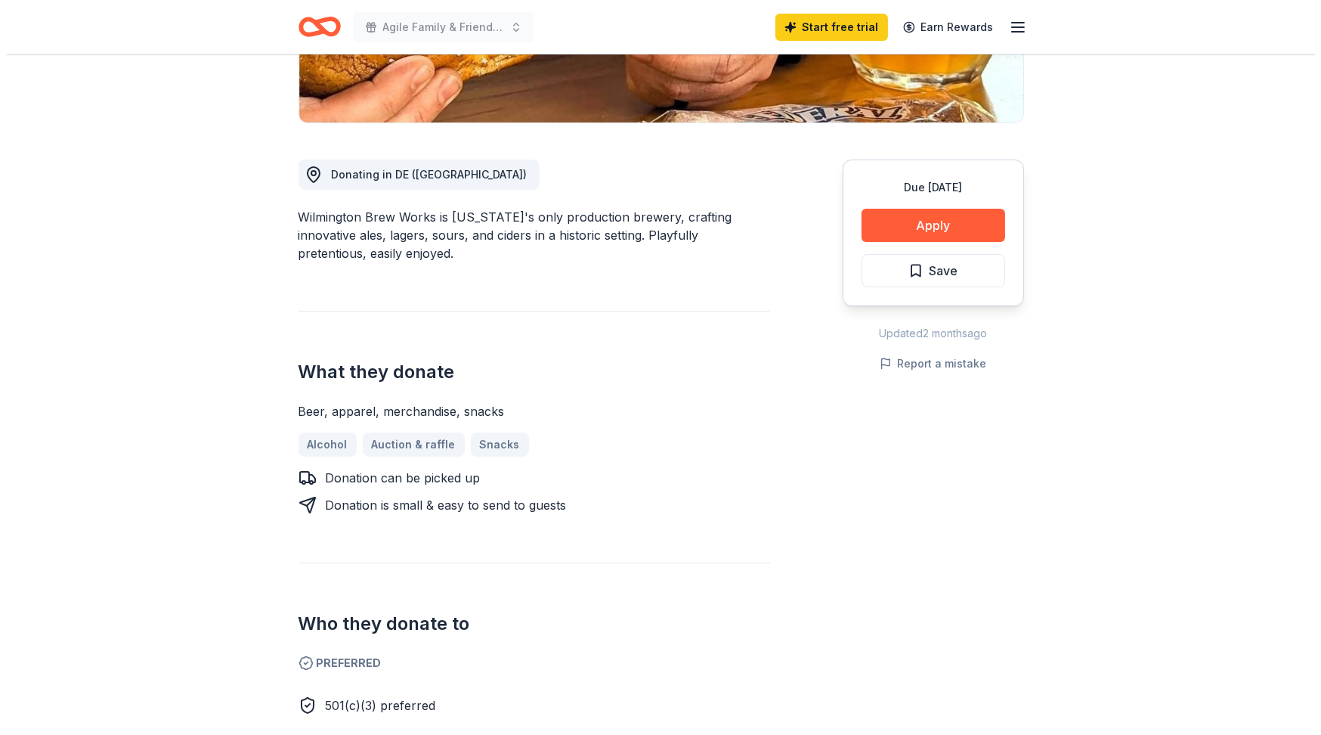
scroll to position [302, 0]
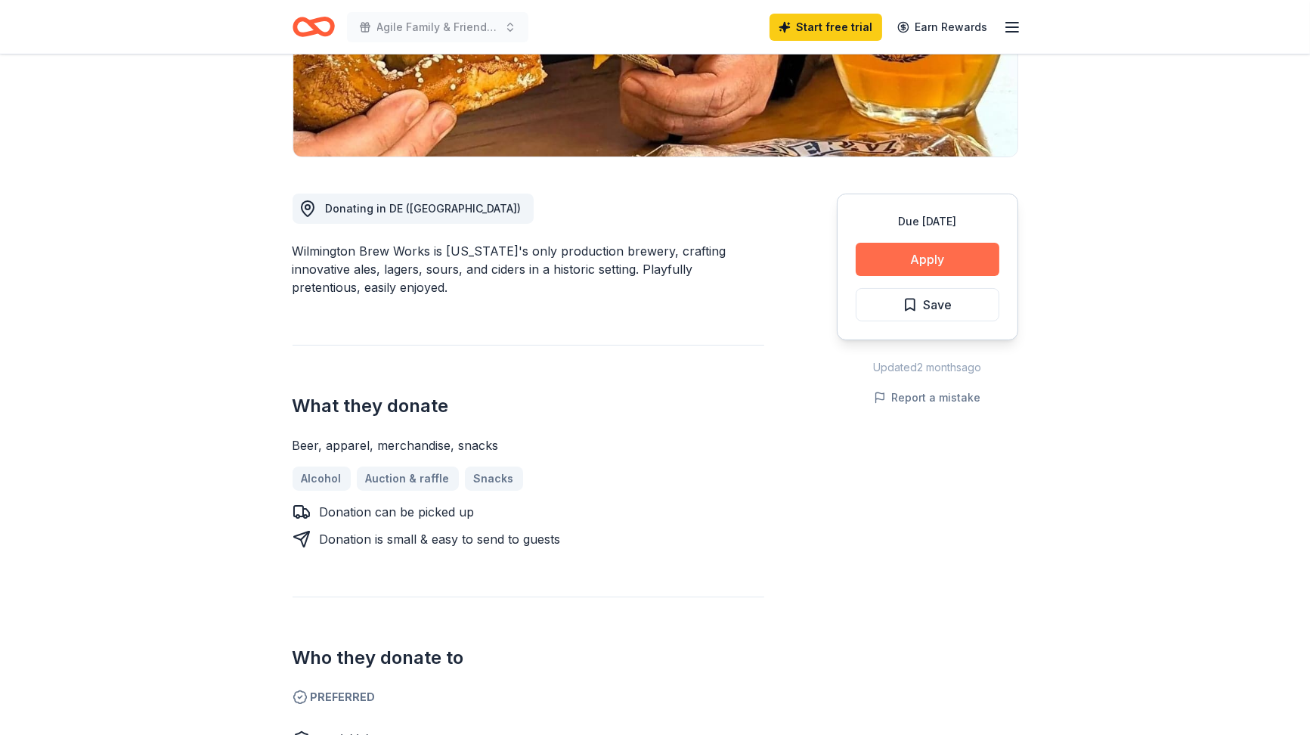
click at [928, 256] on button "Apply" at bounding box center [928, 259] width 144 height 33
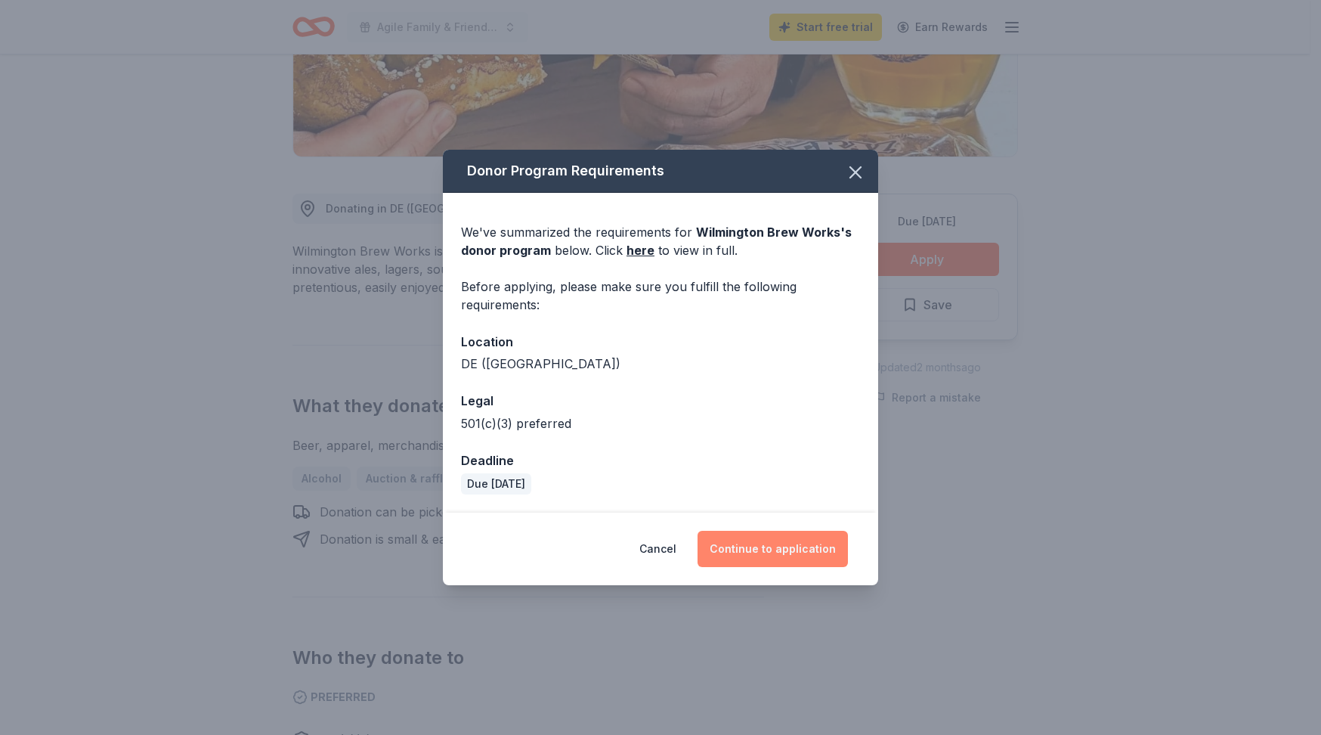
click at [758, 553] on button "Continue to application" at bounding box center [773, 549] width 150 height 36
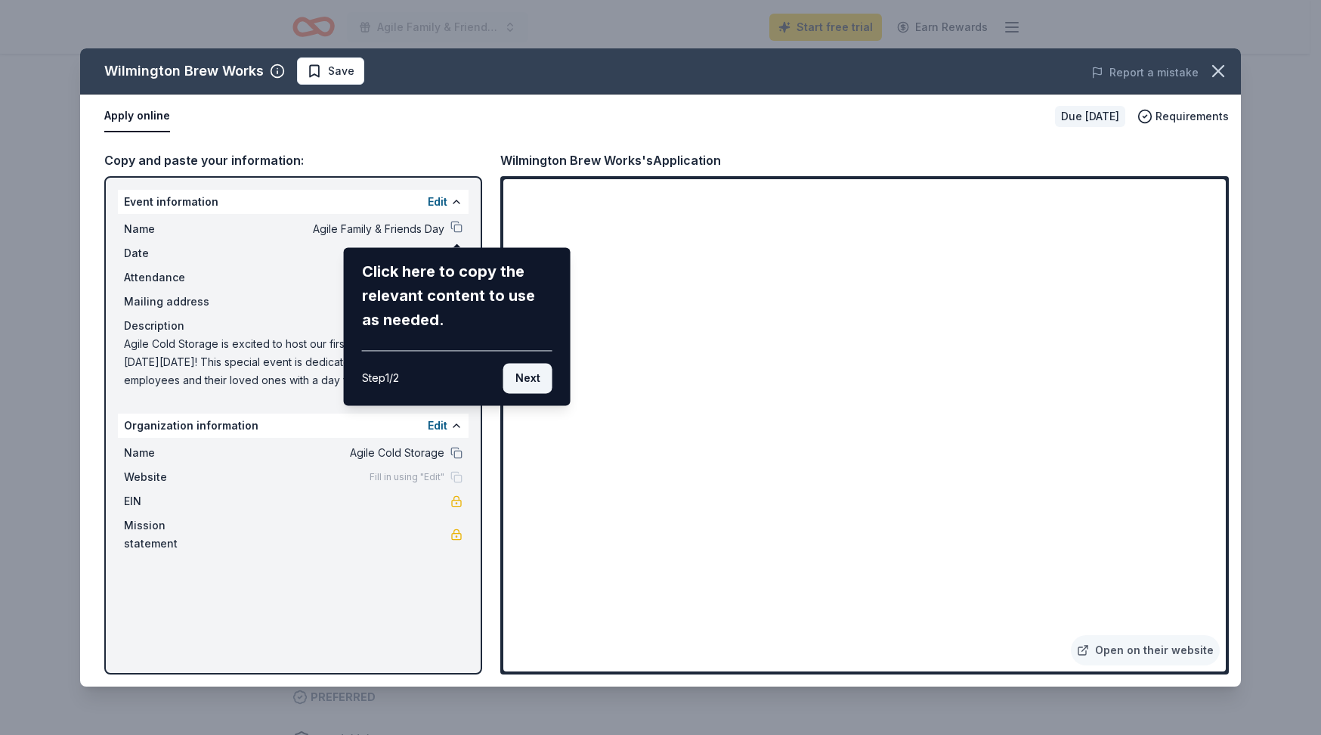
click at [514, 375] on button "Next" at bounding box center [527, 378] width 49 height 30
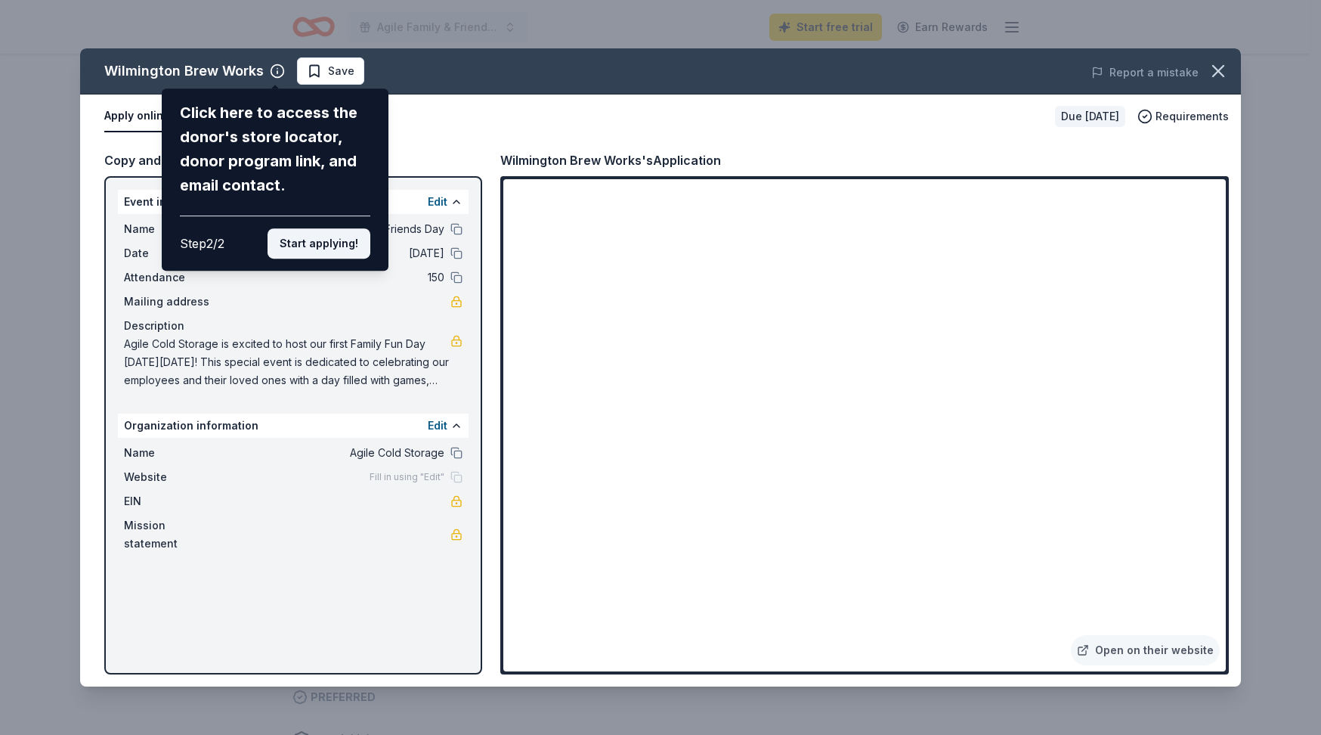
click at [303, 239] on button "Start applying!" at bounding box center [319, 243] width 103 height 30
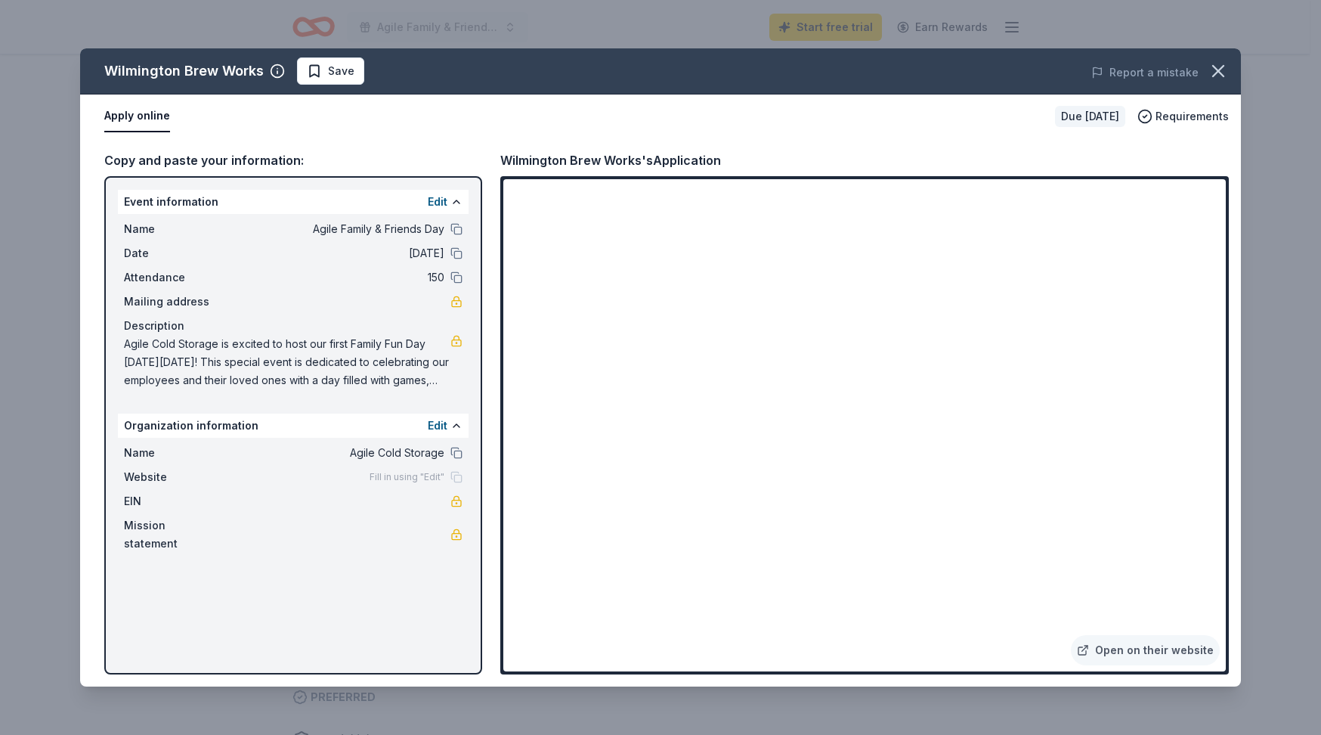
click at [150, 118] on button "Apply online" at bounding box center [137, 117] width 66 height 32
click at [435, 425] on button "Edit" at bounding box center [438, 426] width 20 height 18
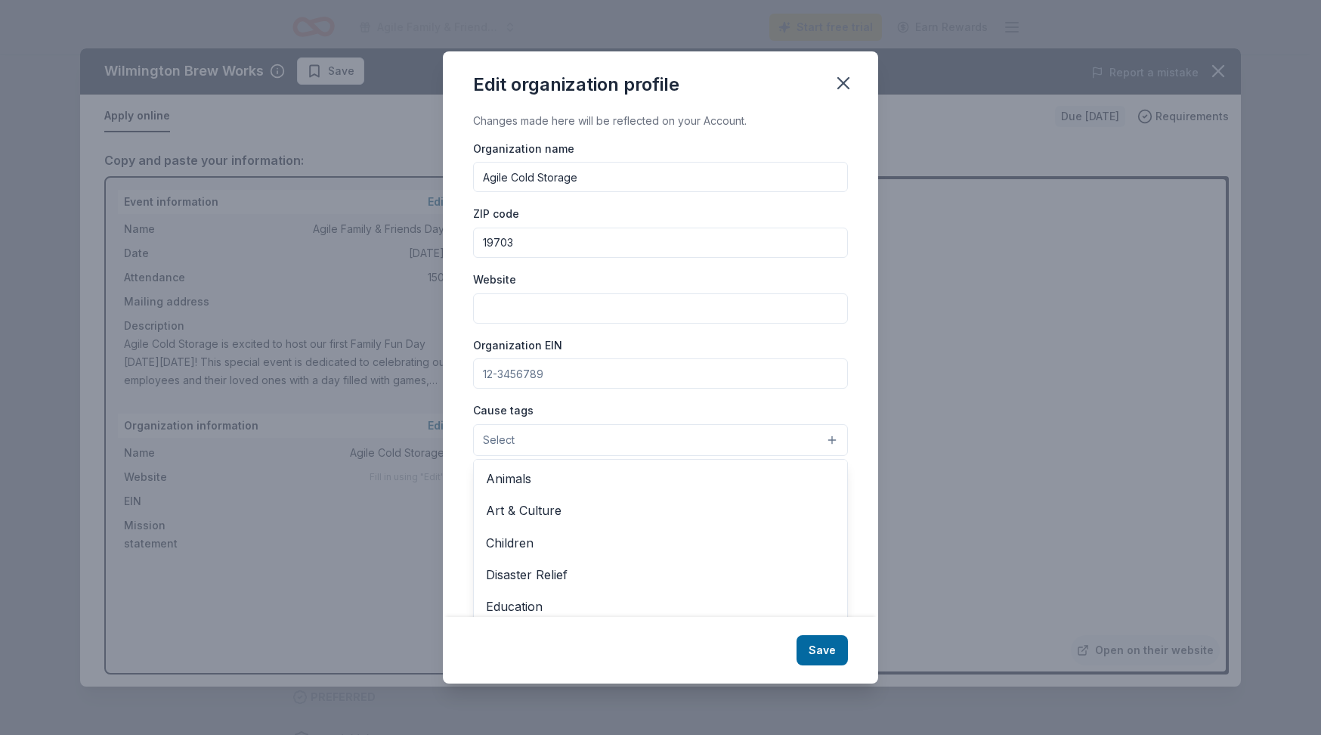
click at [772, 442] on button "Select" at bounding box center [660, 440] width 375 height 32
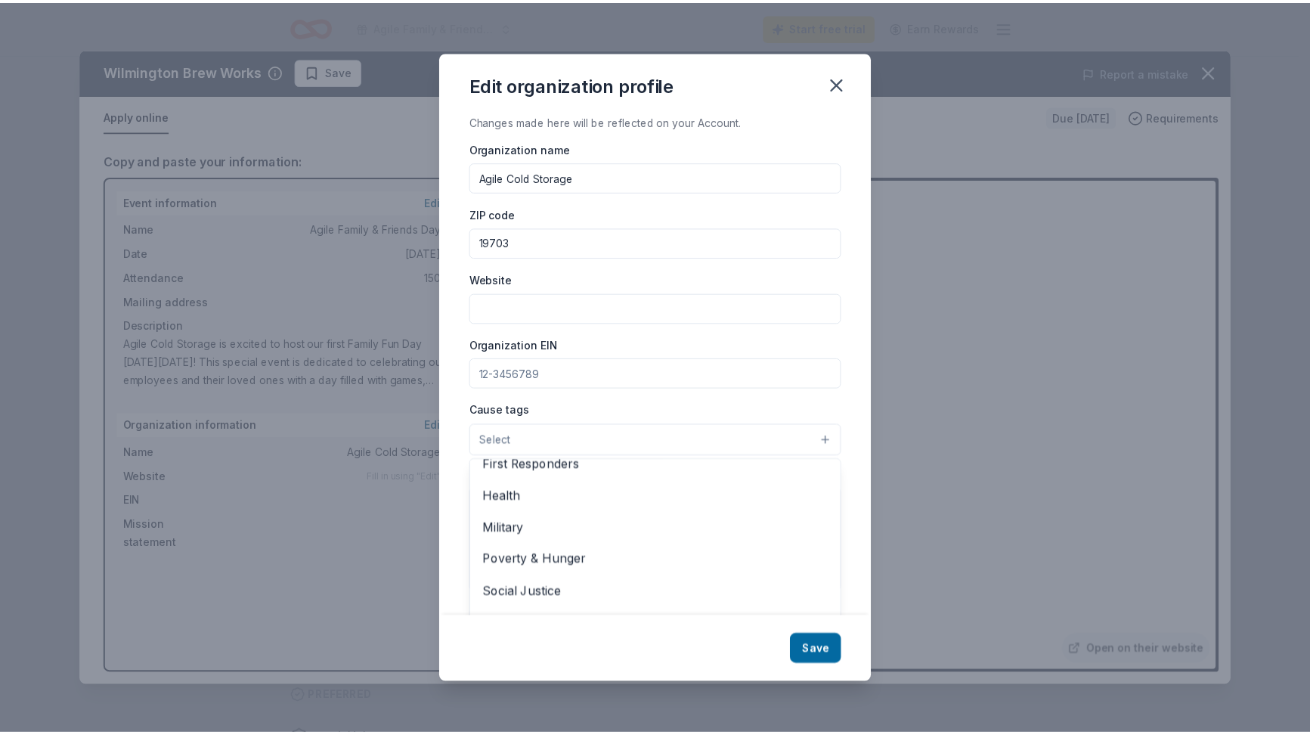
scroll to position [209, 0]
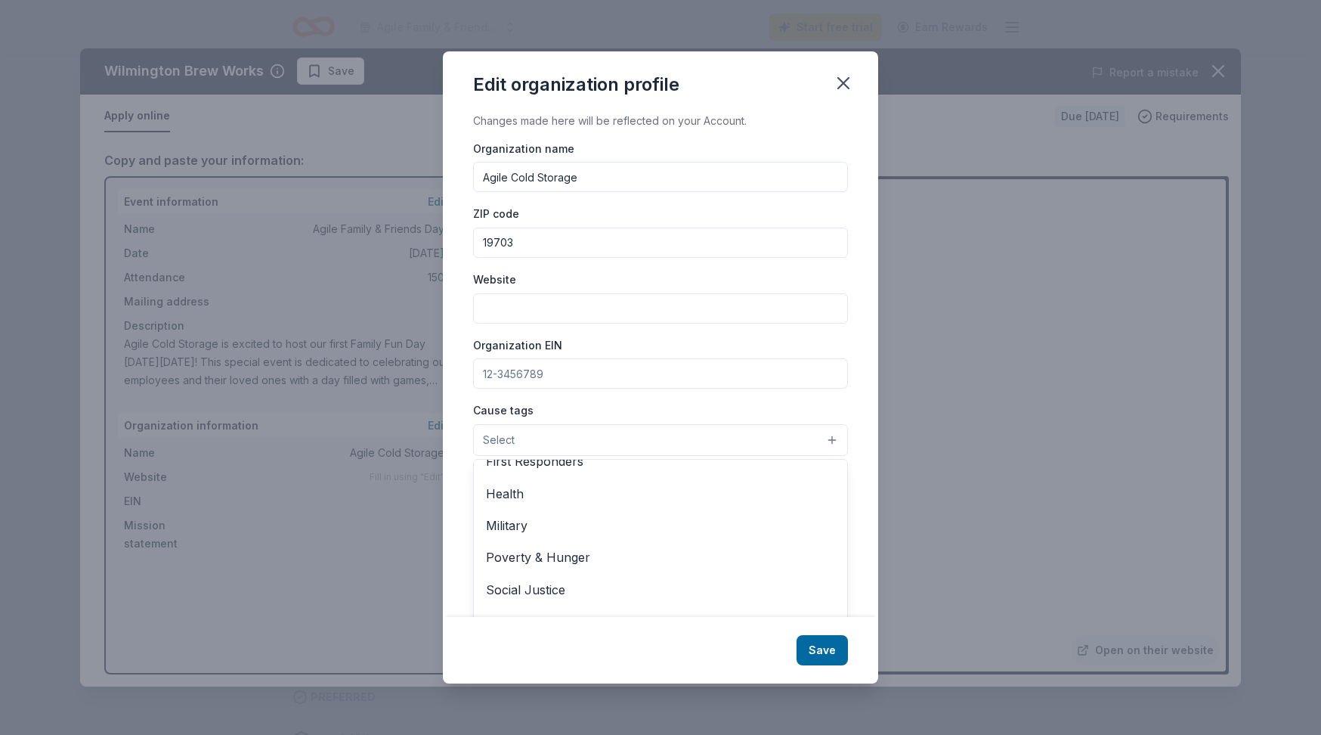
click at [852, 292] on div "Changes made here will be reflected on your Account. Organization name Agile Co…" at bounding box center [660, 365] width 435 height 506
click at [847, 82] on icon "button" at bounding box center [843, 83] width 21 height 21
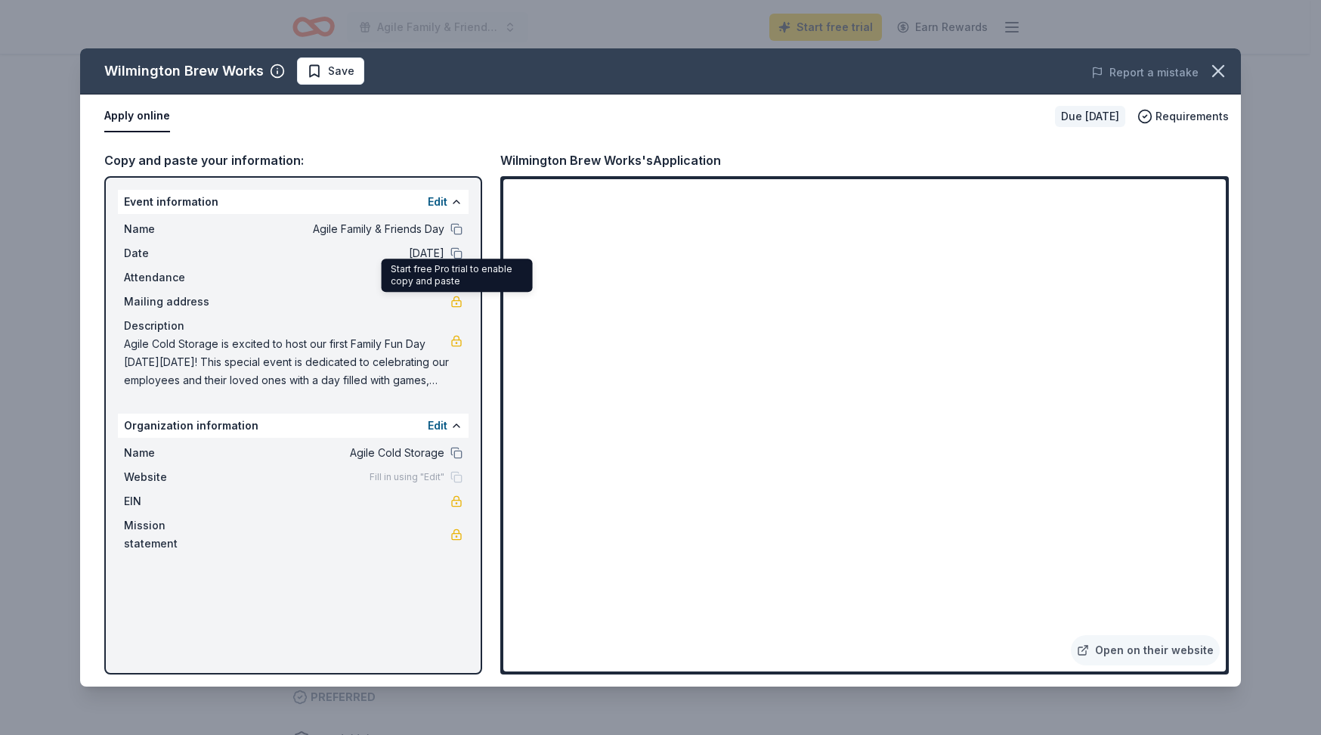
click at [454, 302] on link at bounding box center [457, 302] width 12 height 12
click at [1210, 65] on icon "button" at bounding box center [1218, 70] width 21 height 21
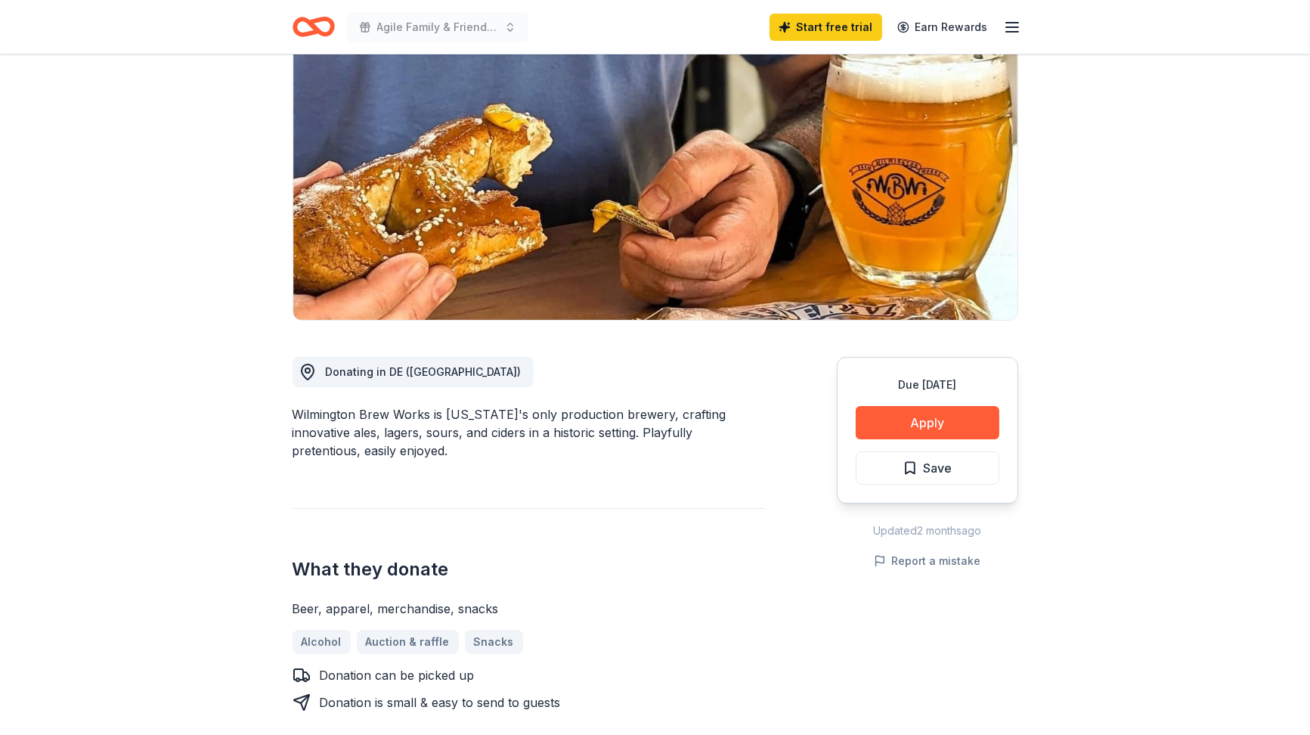
scroll to position [0, 0]
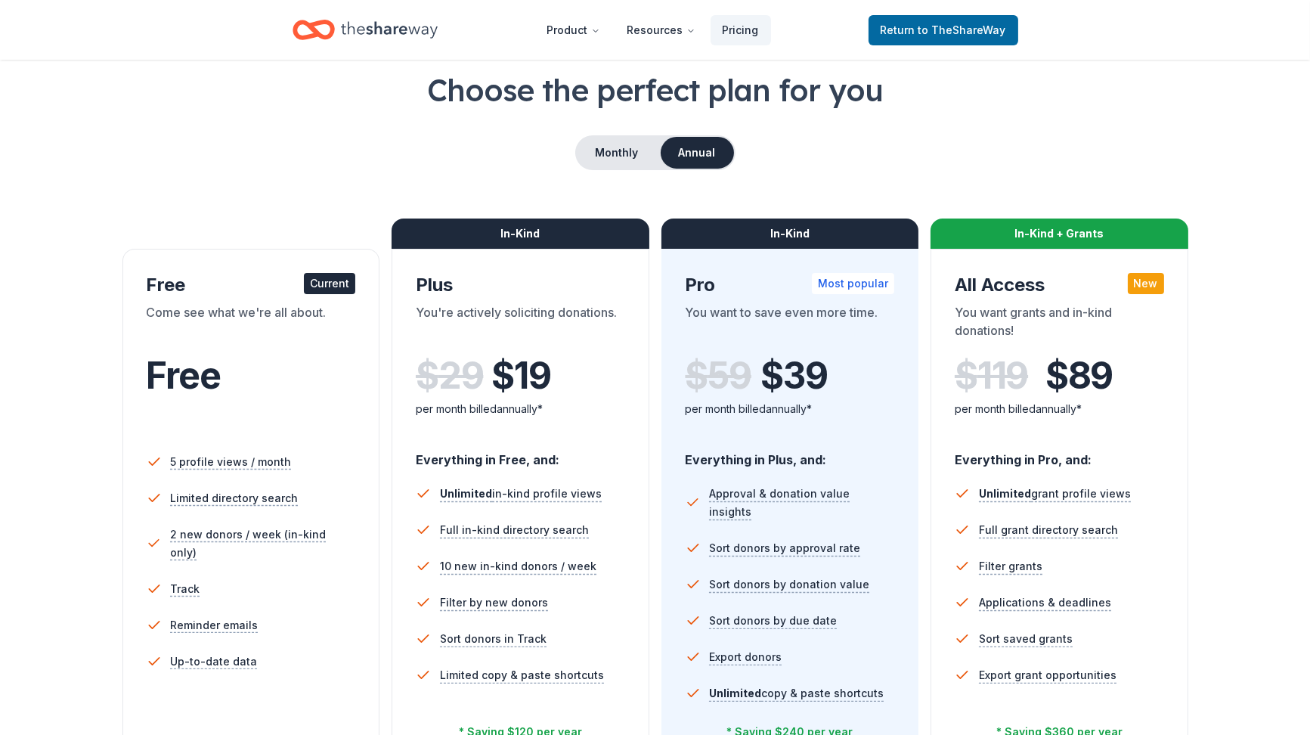
scroll to position [151, 0]
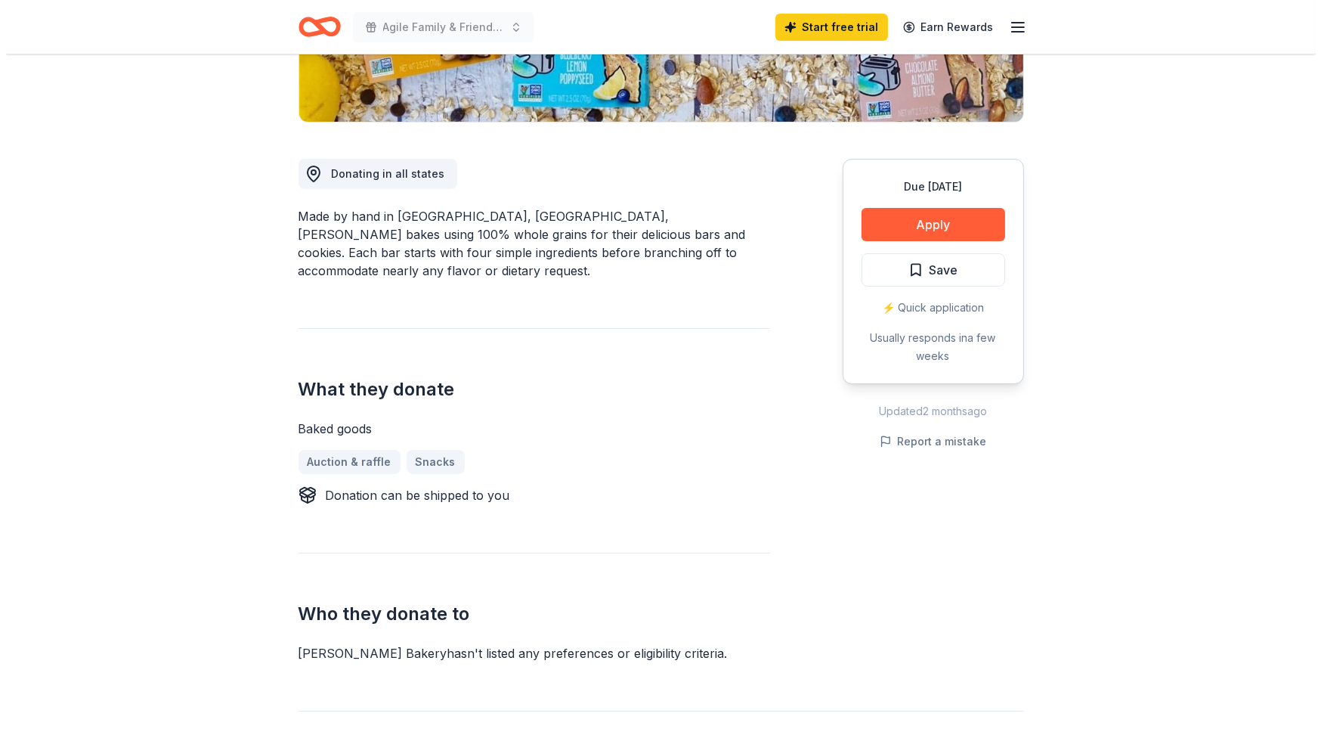
scroll to position [378, 0]
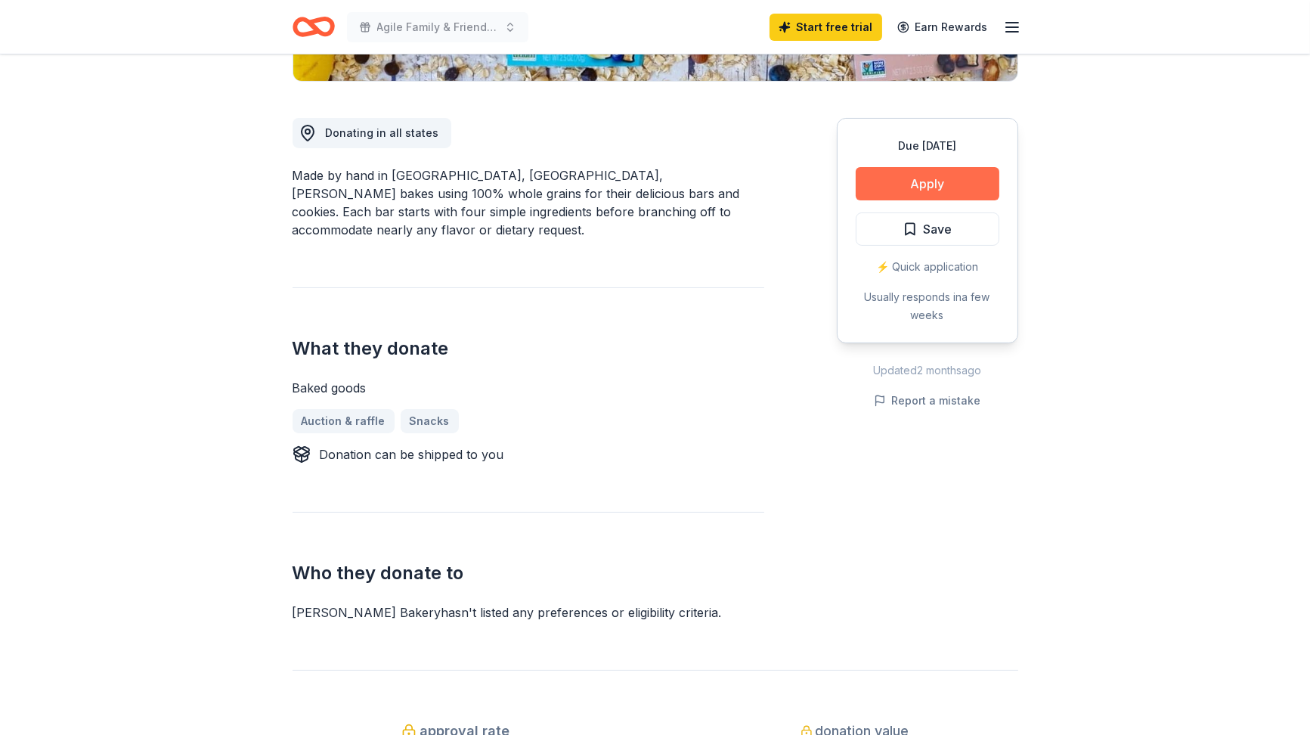
click at [910, 181] on button "Apply" at bounding box center [928, 183] width 144 height 33
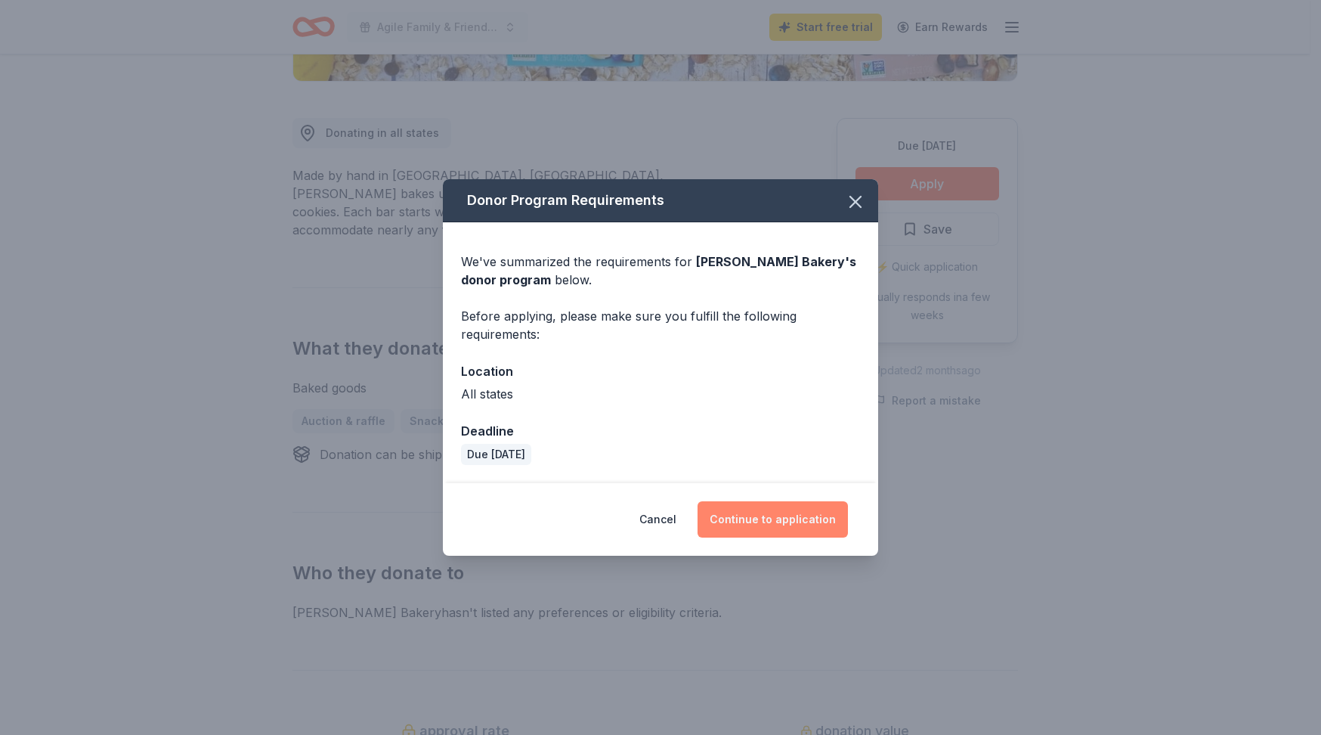
click at [771, 517] on button "Continue to application" at bounding box center [773, 519] width 150 height 36
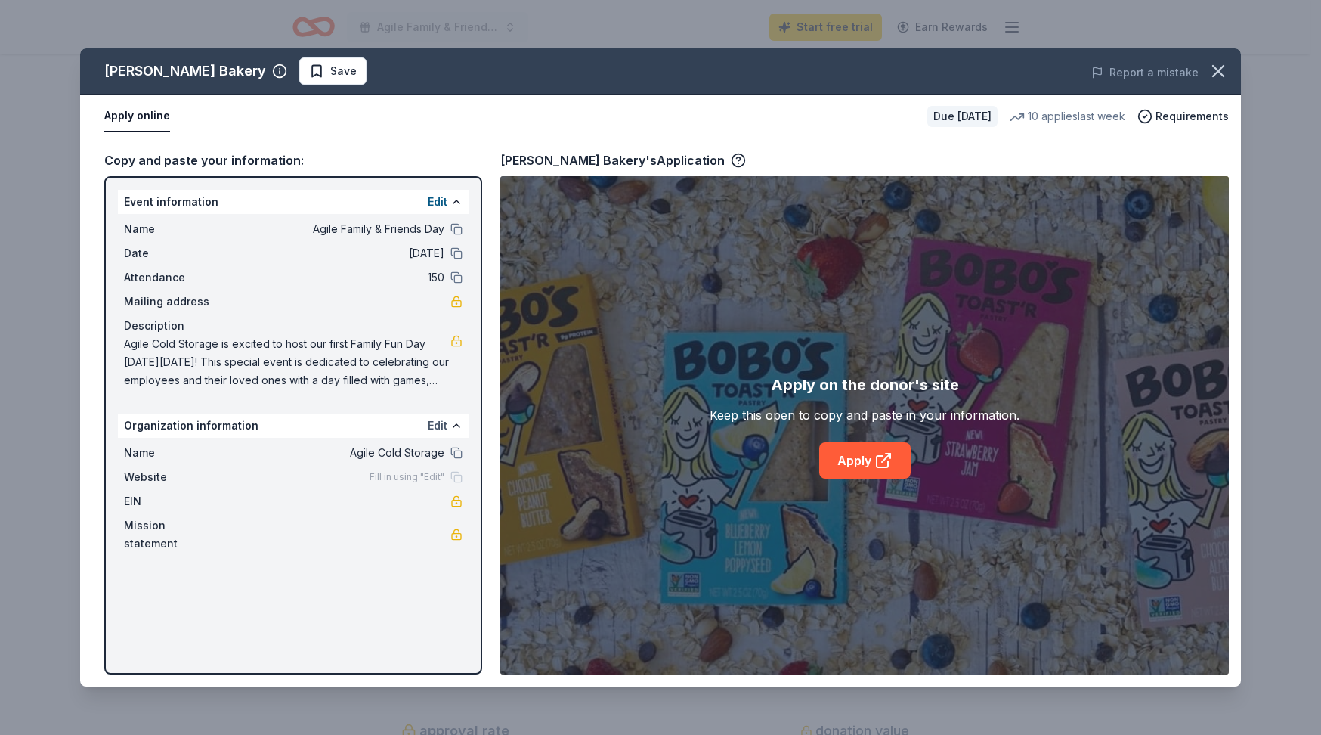
click at [447, 428] on button "Edit" at bounding box center [438, 426] width 20 height 18
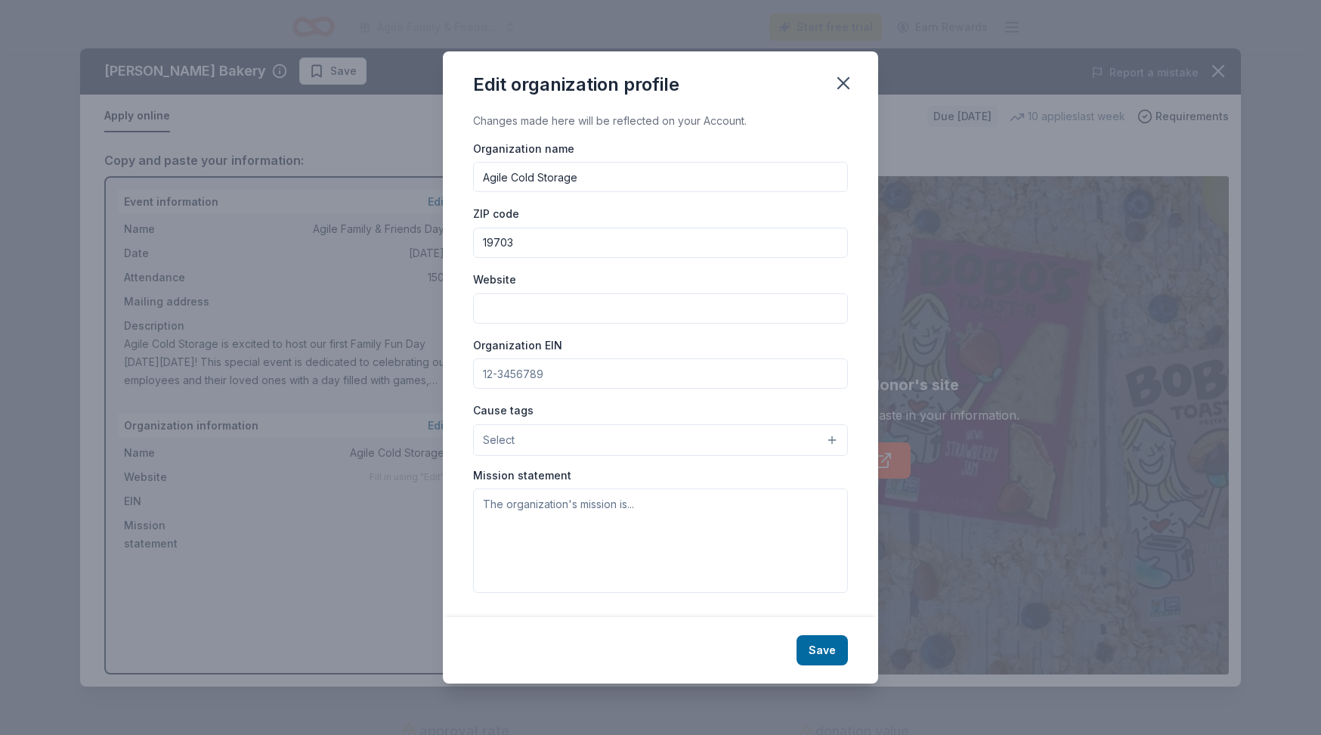
click at [529, 372] on input "Organization EIN" at bounding box center [660, 373] width 375 height 30
click at [535, 419] on div "Cause tags Select" at bounding box center [660, 428] width 375 height 55
click at [527, 450] on button "Select" at bounding box center [660, 440] width 375 height 32
click at [847, 86] on div "Edit organization profile Changes made here will be reflected on your Account. …" at bounding box center [660, 367] width 435 height 633
click at [839, 83] on icon "button" at bounding box center [843, 83] width 21 height 21
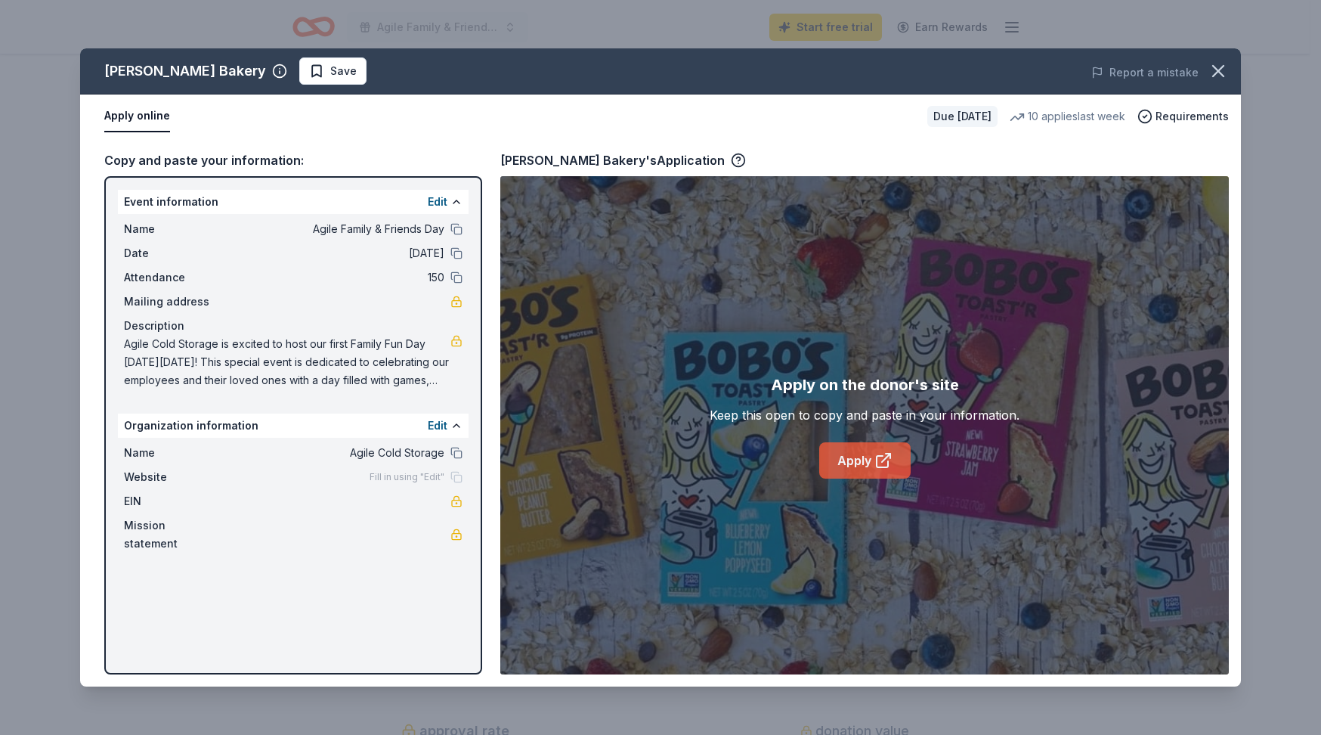
click at [838, 453] on link "Apply" at bounding box center [864, 460] width 91 height 36
click at [866, 464] on link "Apply" at bounding box center [864, 460] width 91 height 36
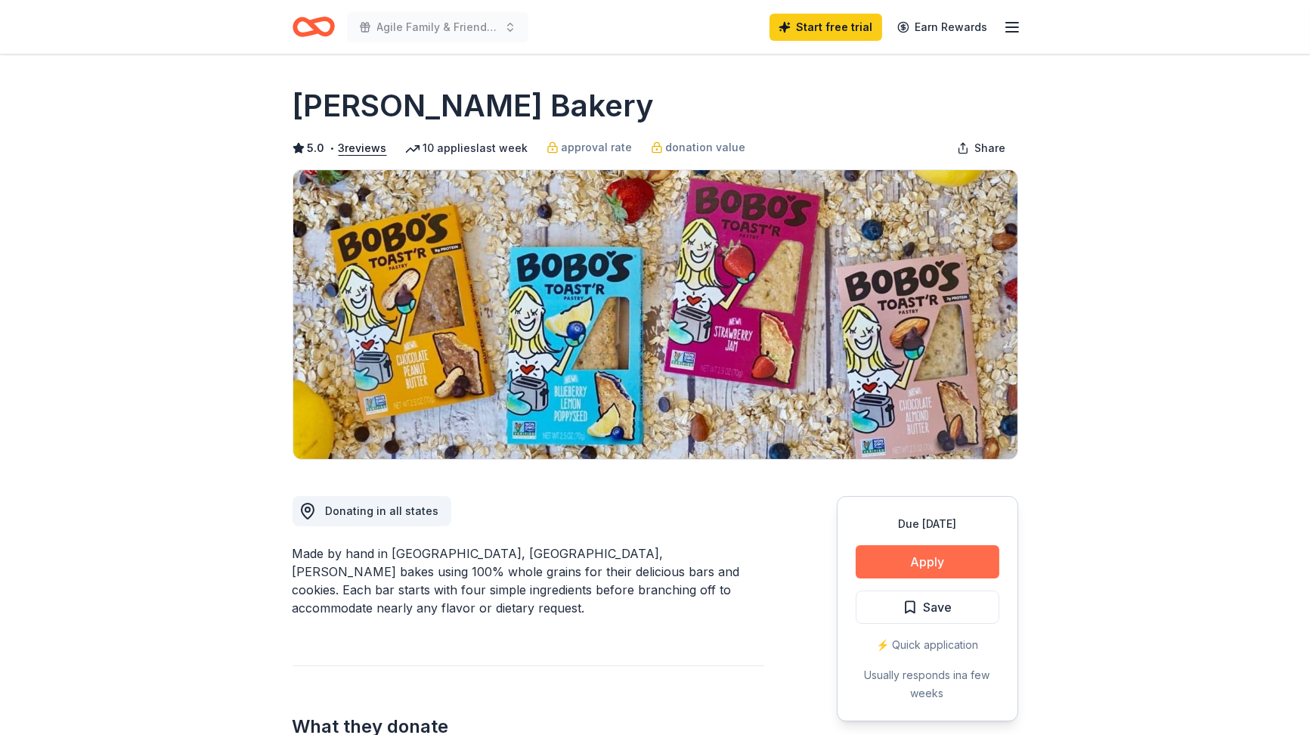
click at [904, 564] on button "Apply" at bounding box center [928, 561] width 144 height 33
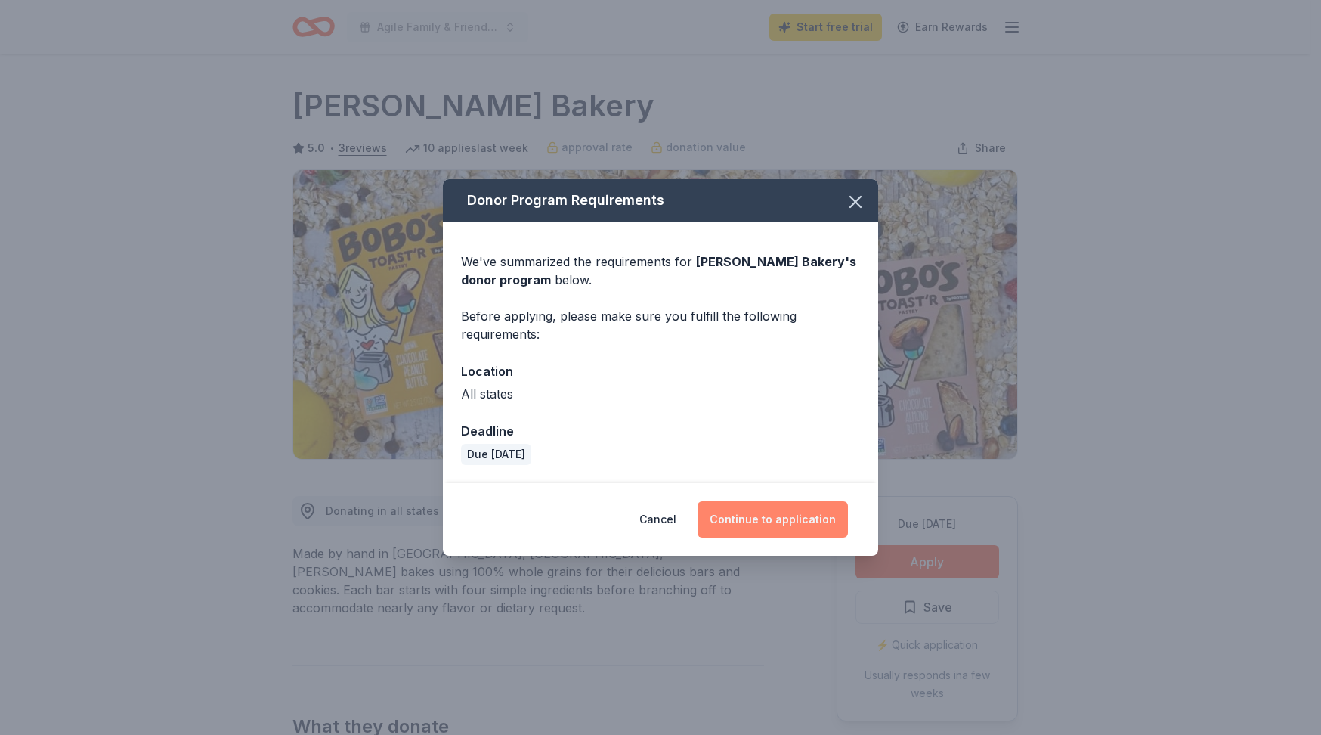
click at [735, 515] on button "Continue to application" at bounding box center [773, 519] width 150 height 36
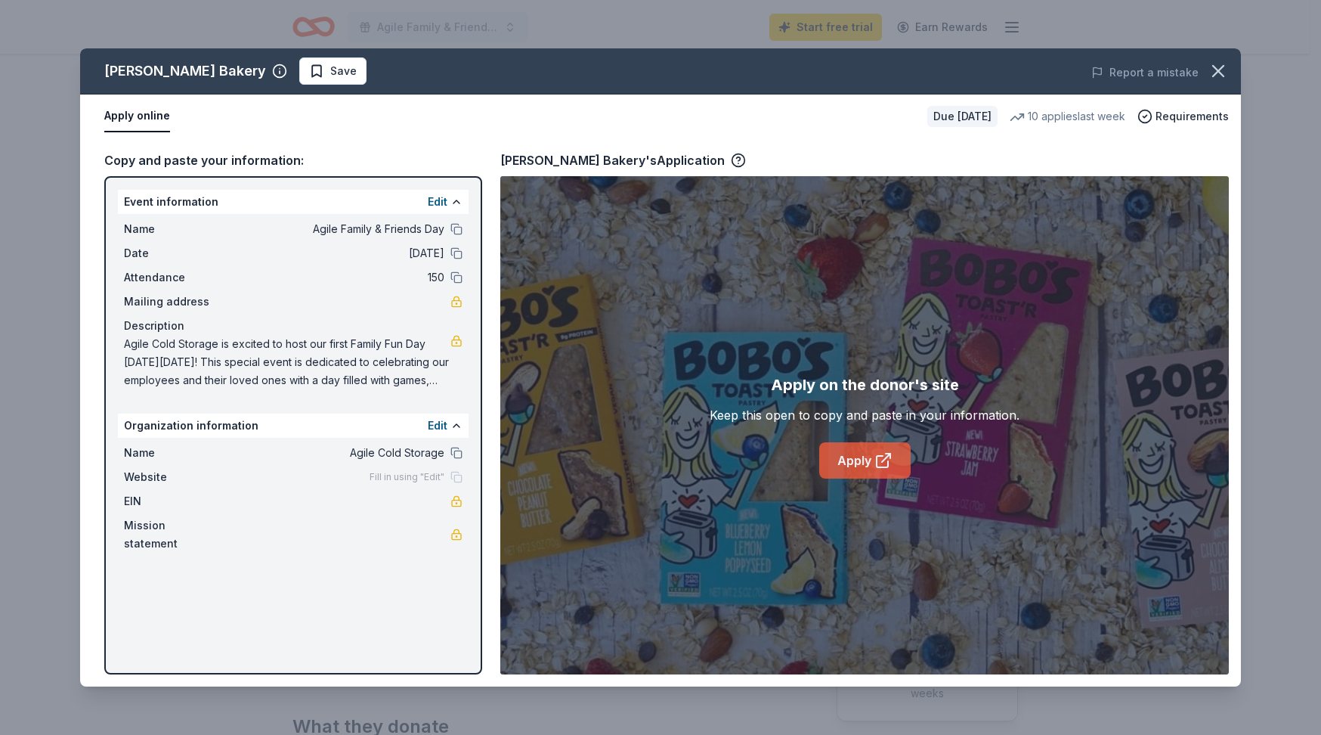
click at [856, 460] on link "Apply" at bounding box center [864, 460] width 91 height 36
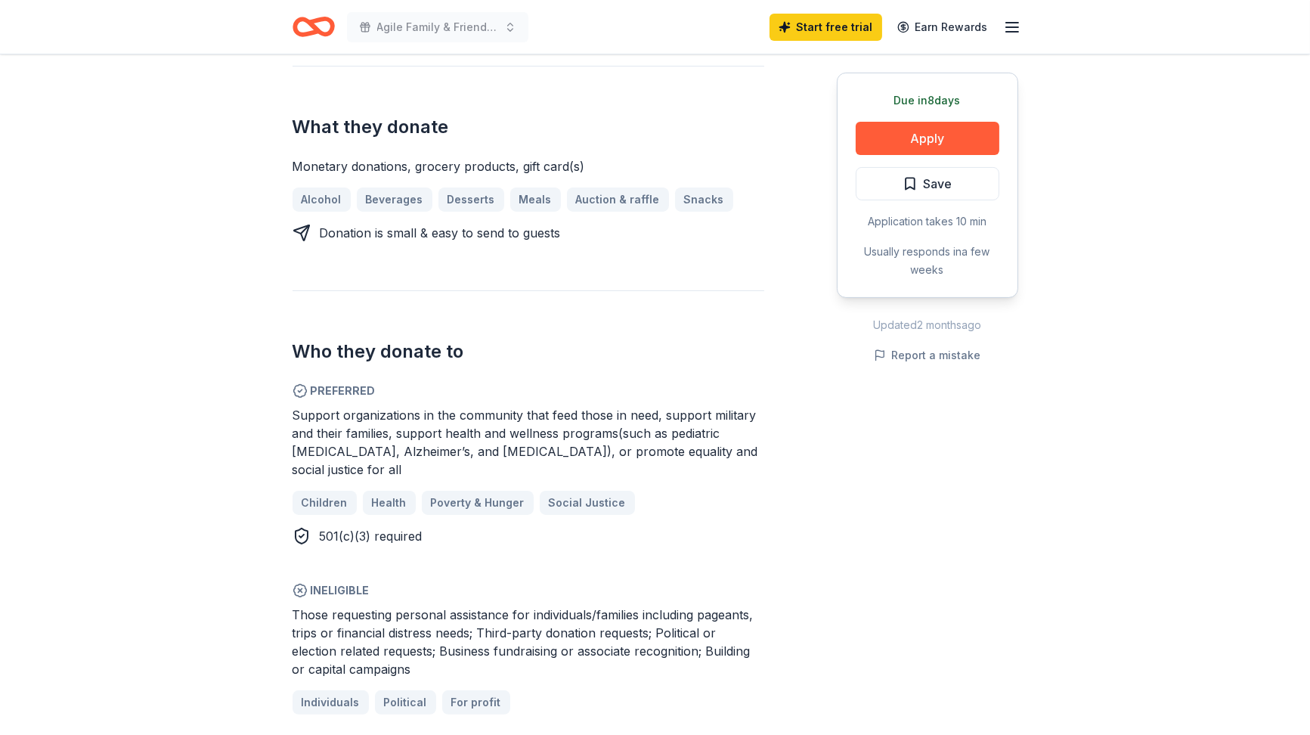
scroll to position [605, 0]
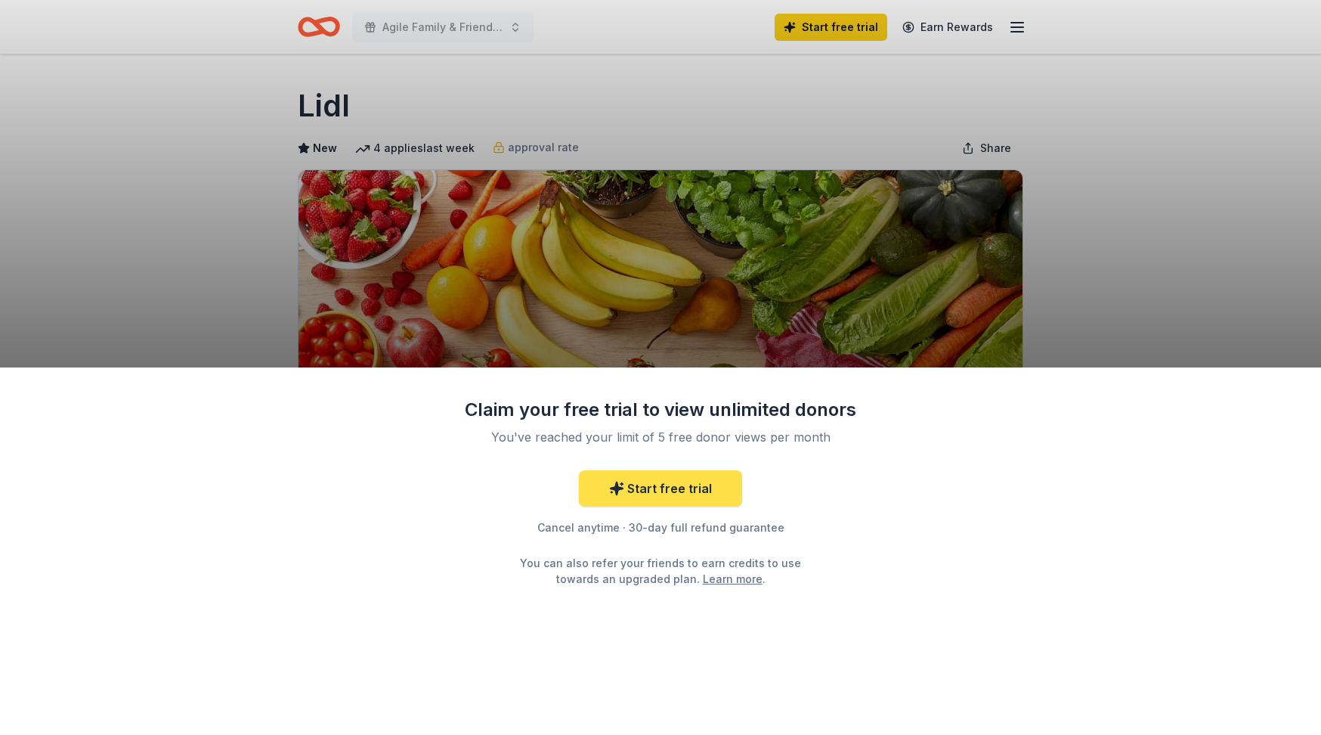
click at [639, 482] on link "Start free trial" at bounding box center [660, 488] width 163 height 36
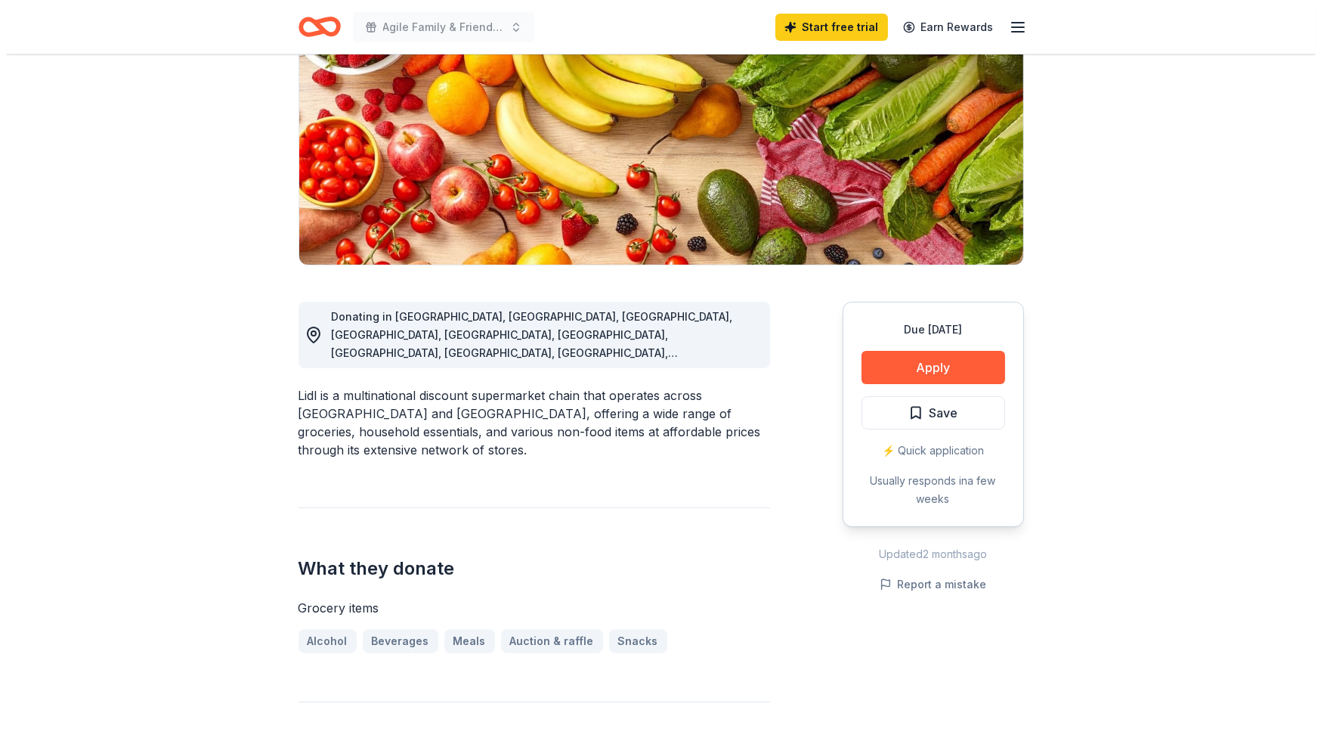
scroll to position [227, 0]
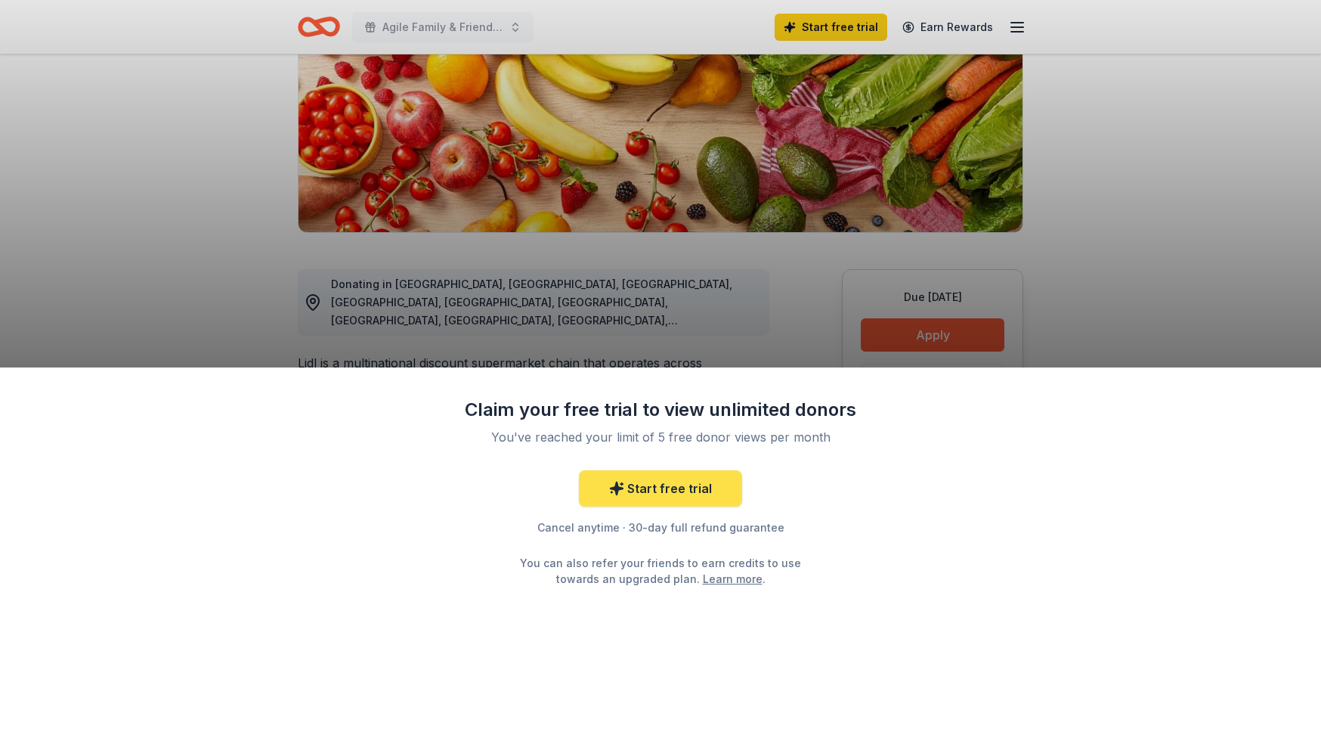
click at [663, 493] on link "Start free trial" at bounding box center [660, 488] width 163 height 36
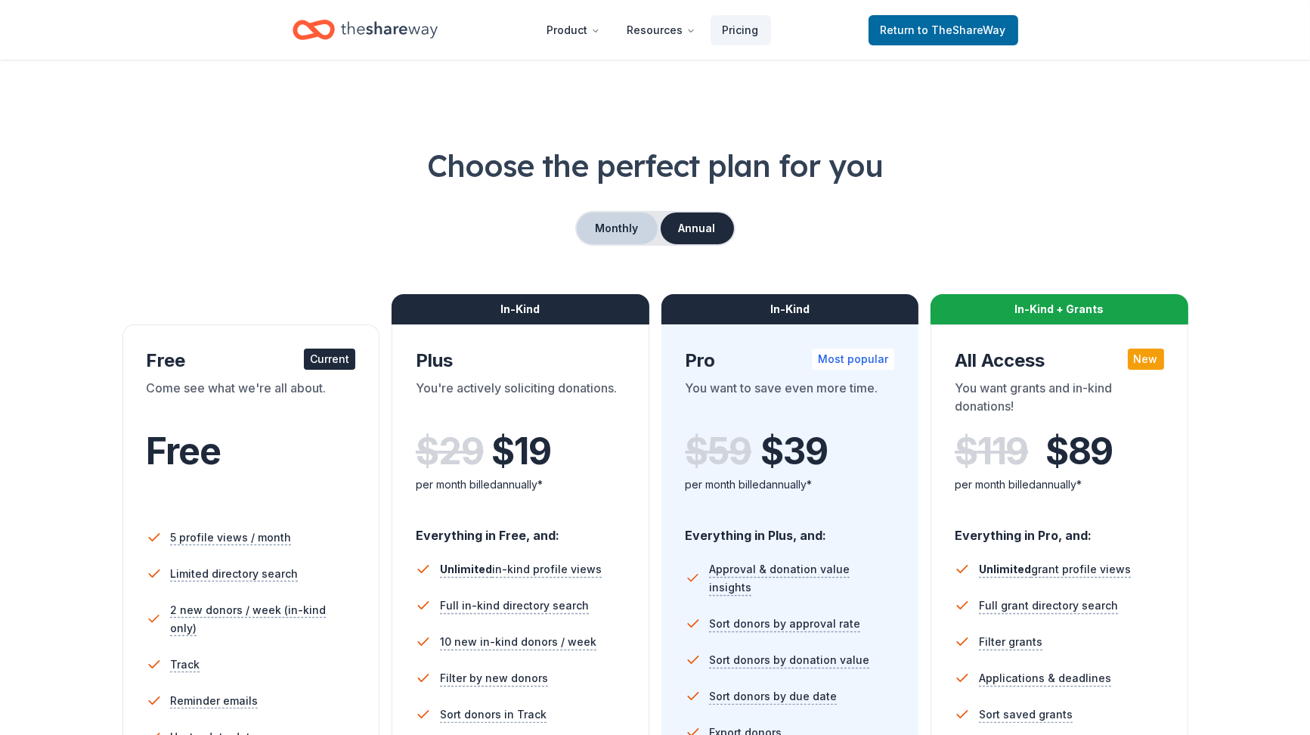
click at [609, 229] on button "Monthly" at bounding box center [617, 228] width 81 height 32
